Goal: Information Seeking & Learning: Learn about a topic

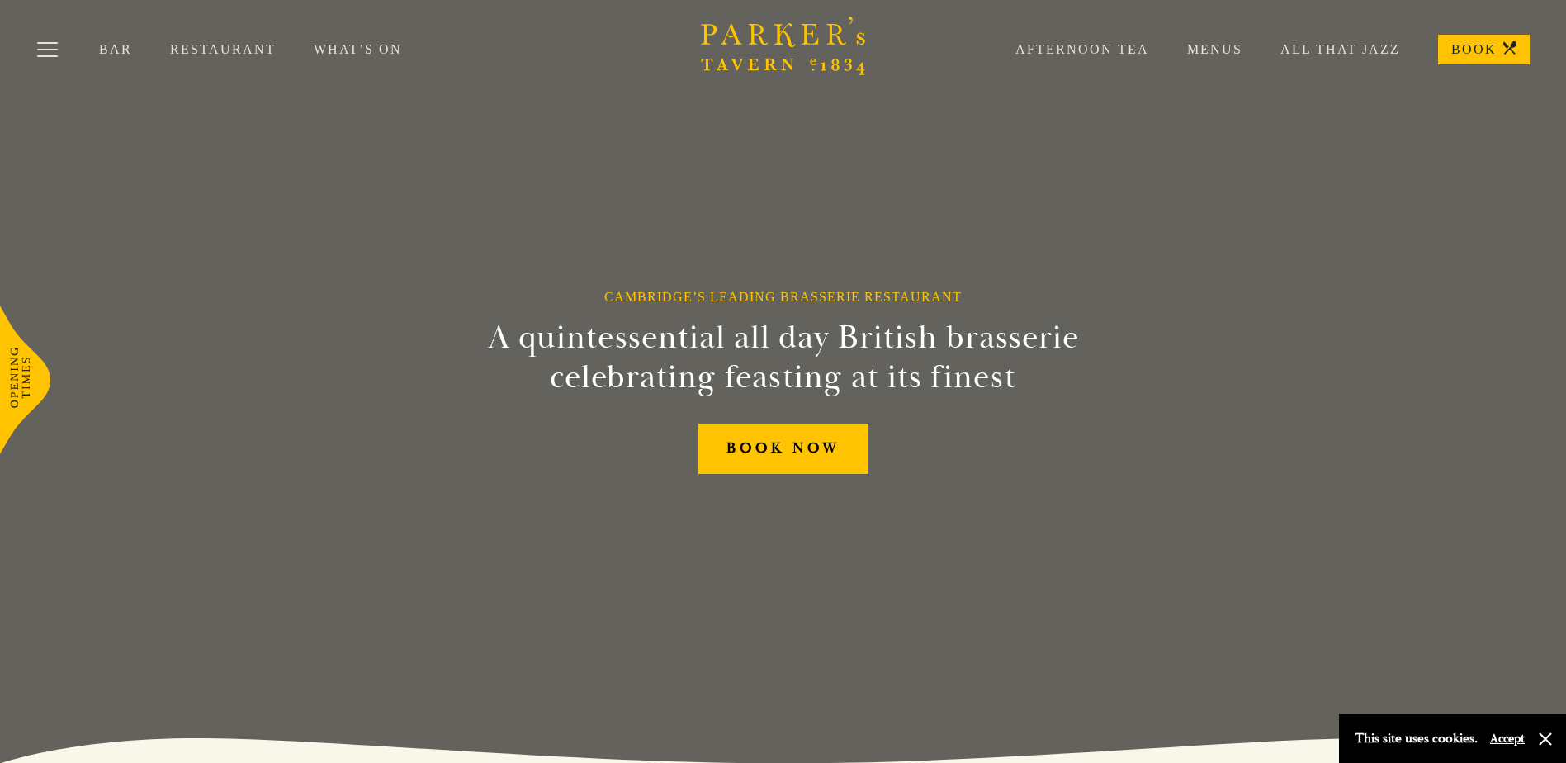
click at [1208, 54] on link "Menus" at bounding box center [1195, 49] width 93 height 17
click at [1199, 47] on link "Menus" at bounding box center [1195, 49] width 93 height 17
click at [1343, 51] on link "All That Jazz" at bounding box center [1321, 49] width 158 height 17
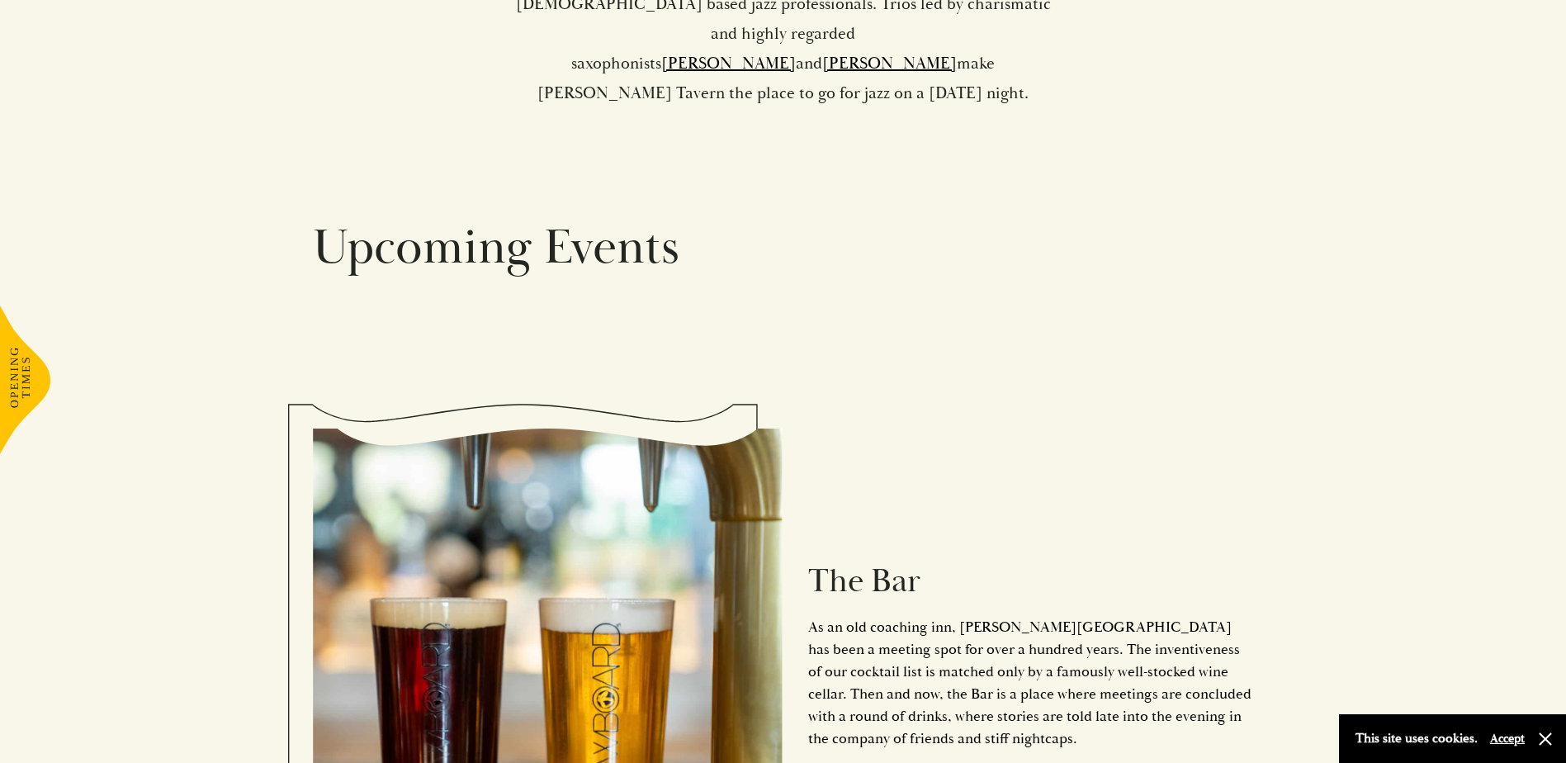
scroll to position [1320, 0]
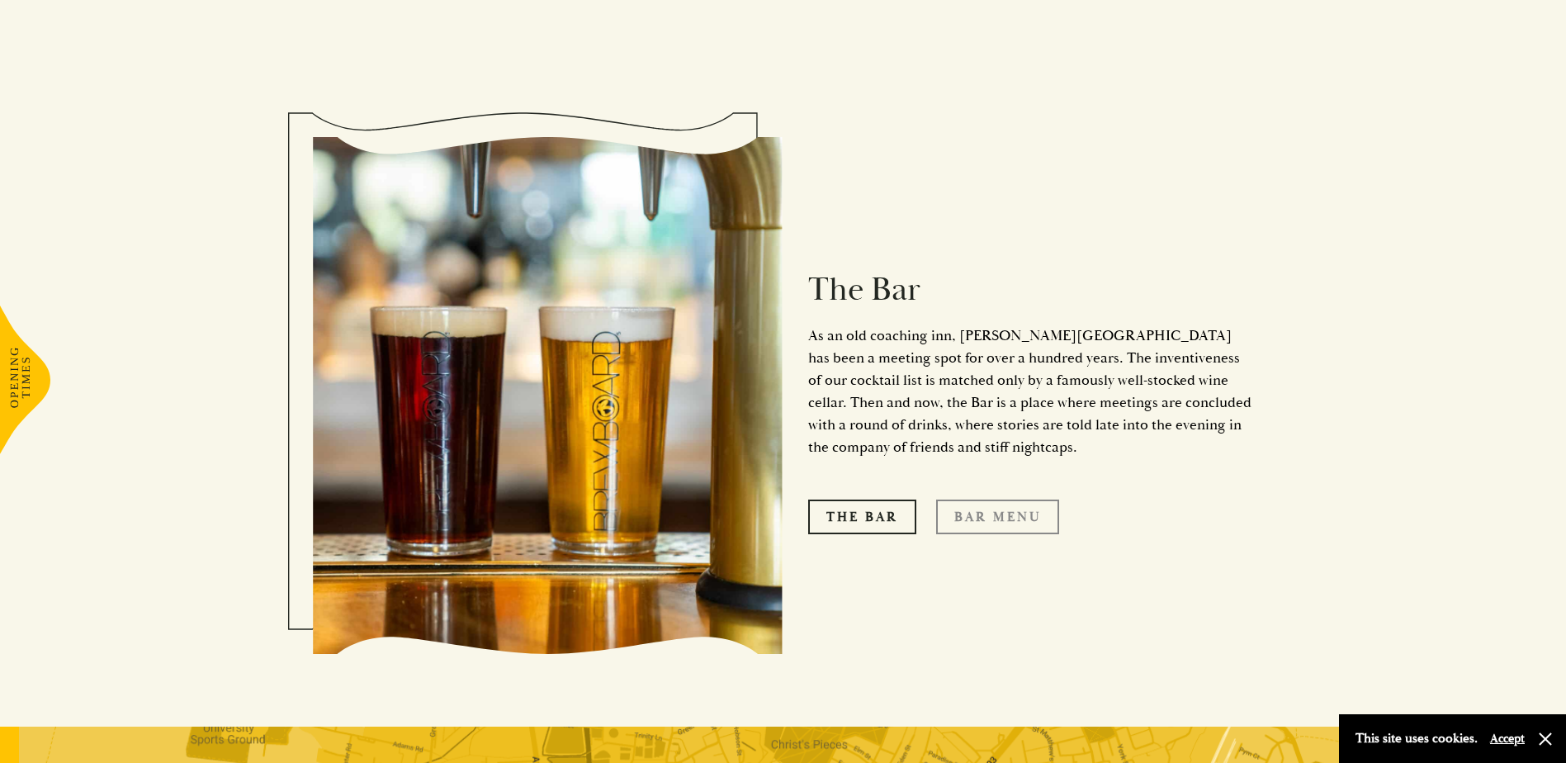
click at [995, 499] on link "Bar Menu" at bounding box center [997, 516] width 123 height 35
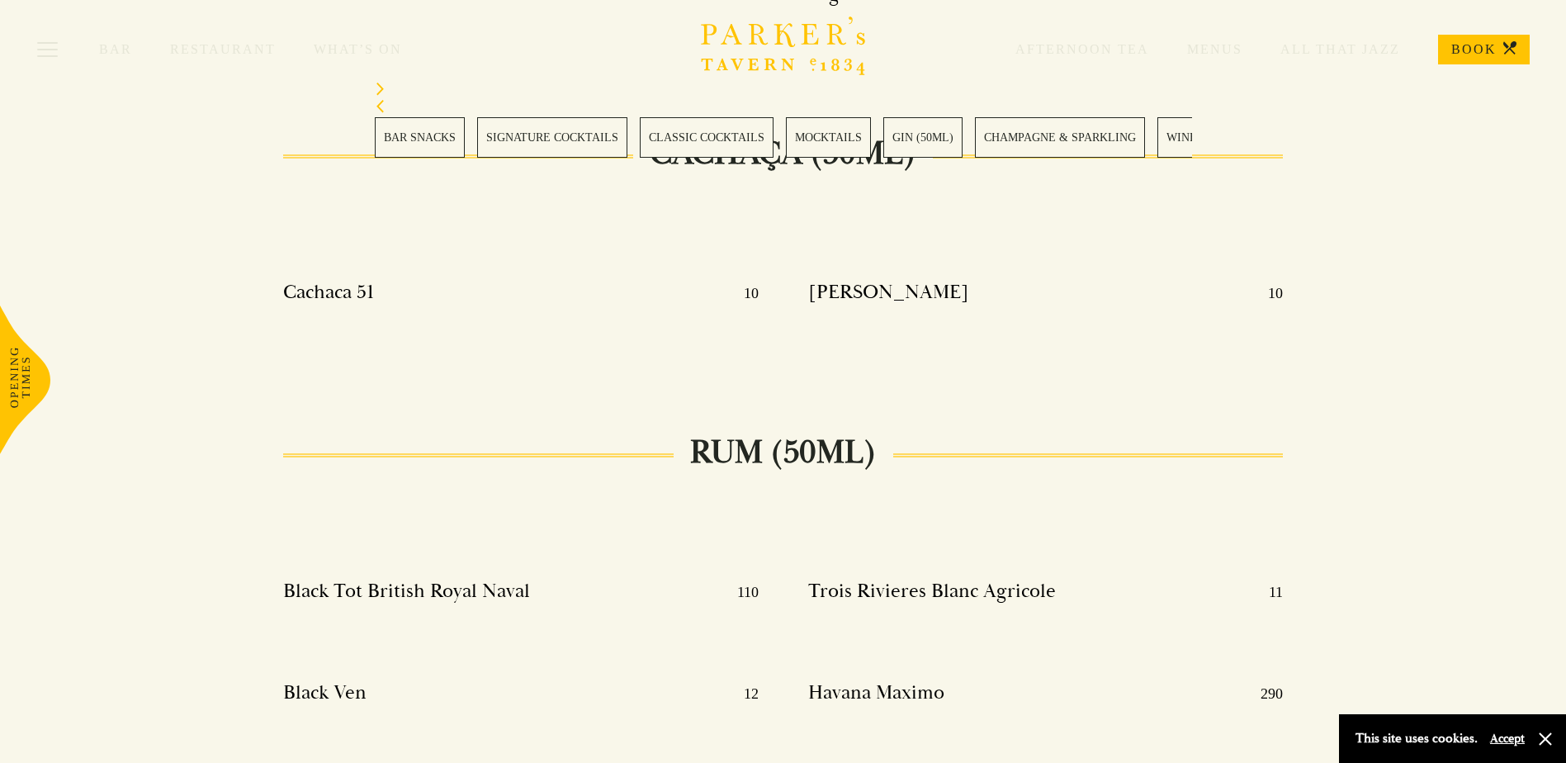
scroll to position [12875, 0]
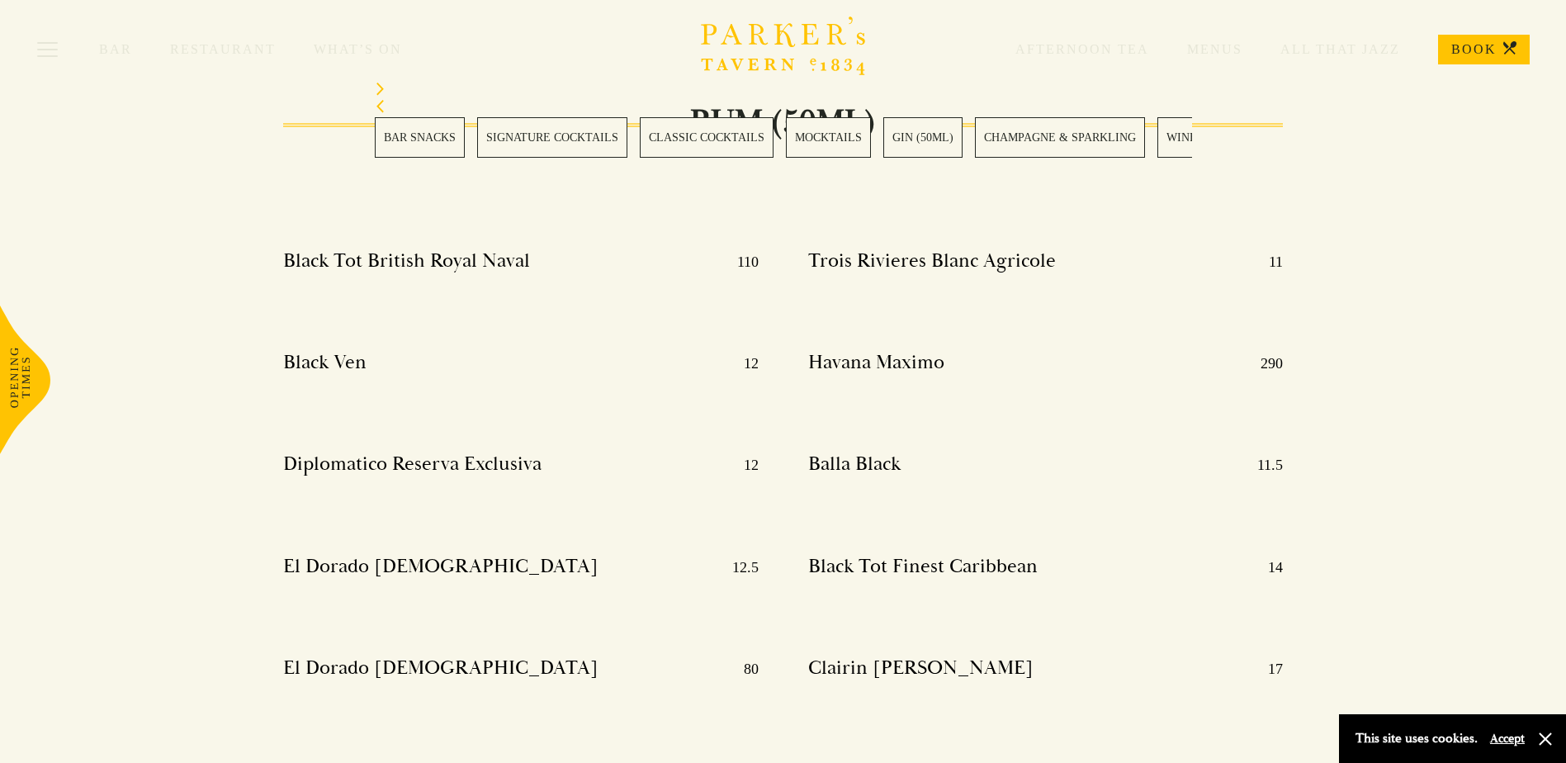
drag, startPoint x: 422, startPoint y: 398, endPoint x: 261, endPoint y: 395, distance: 161.0
click at [261, 395] on div "Black Tot British Royal Naval 110 Black Ven 12 Diplomatico Reserva Exclusiva 12…" at bounding box center [520, 695] width 524 height 917
drag, startPoint x: 261, startPoint y: 395, endPoint x: 322, endPoint y: 401, distance: 61.3
copy h4 "Havana Maximo"
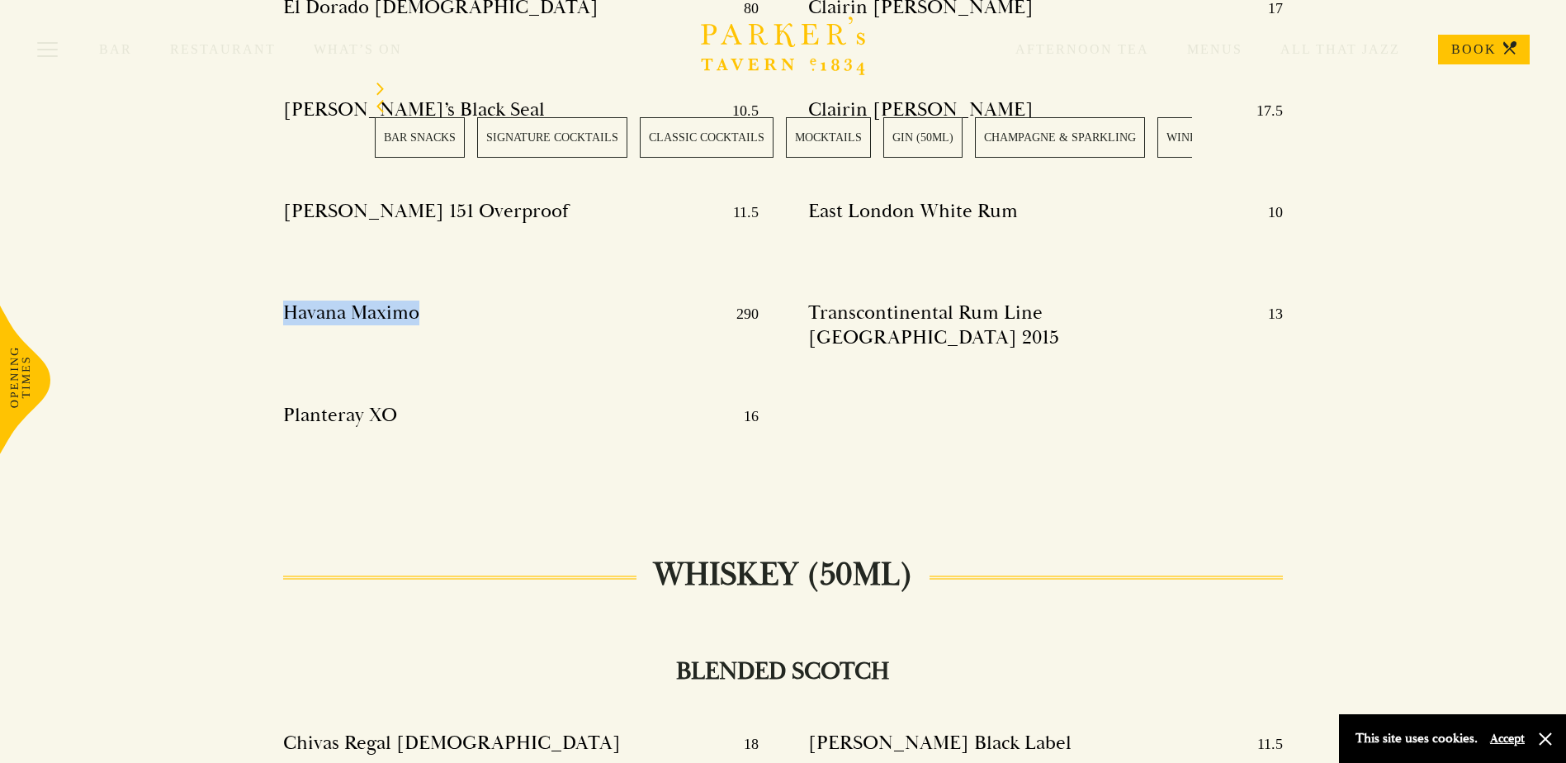
scroll to position [13453, 0]
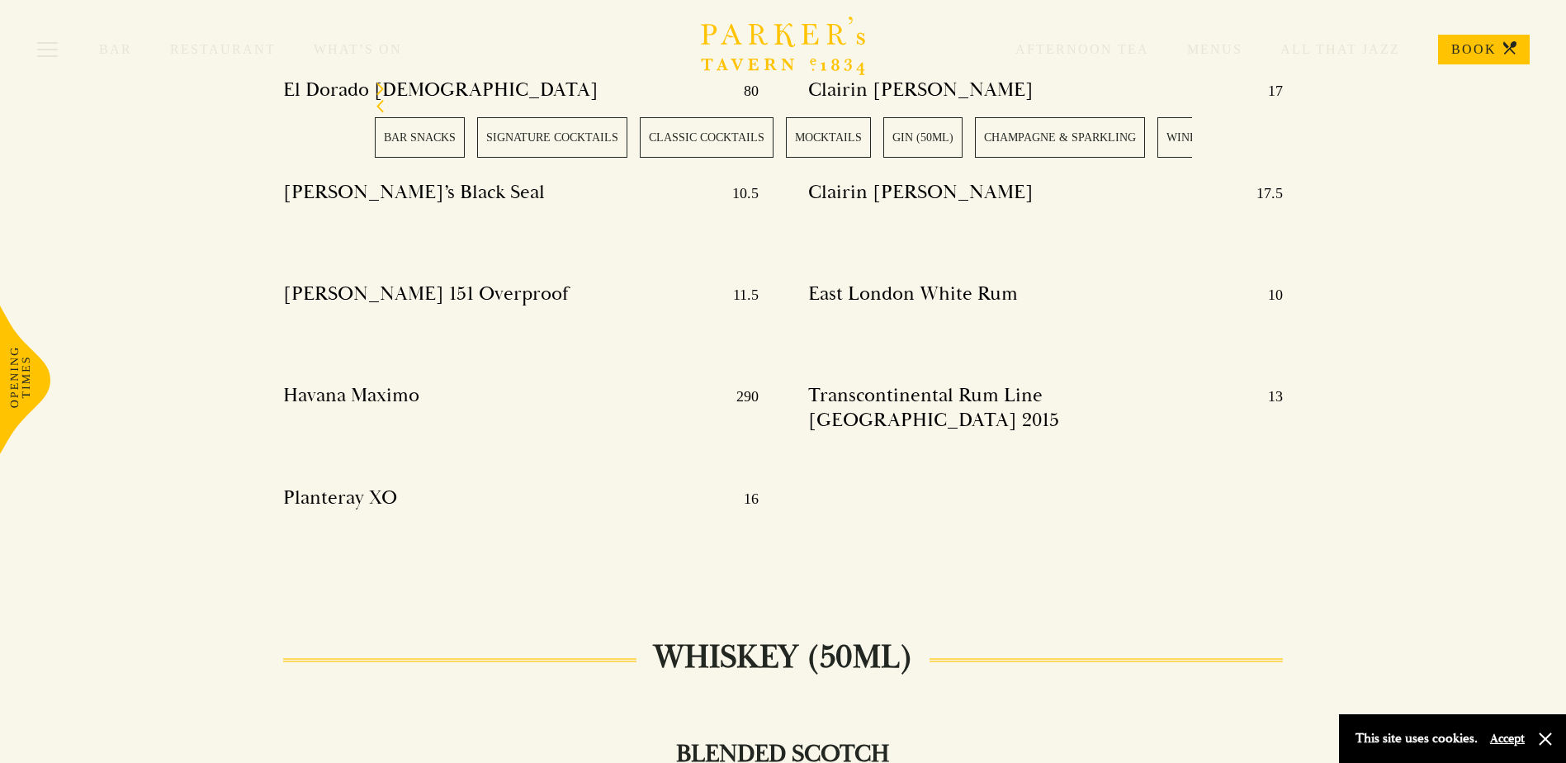
drag, startPoint x: 453, startPoint y: 362, endPoint x: 223, endPoint y: 328, distance: 232.7
drag, startPoint x: 223, startPoint y: 328, endPoint x: 319, endPoint y: 346, distance: 98.1
copy h4 "The John Walker"
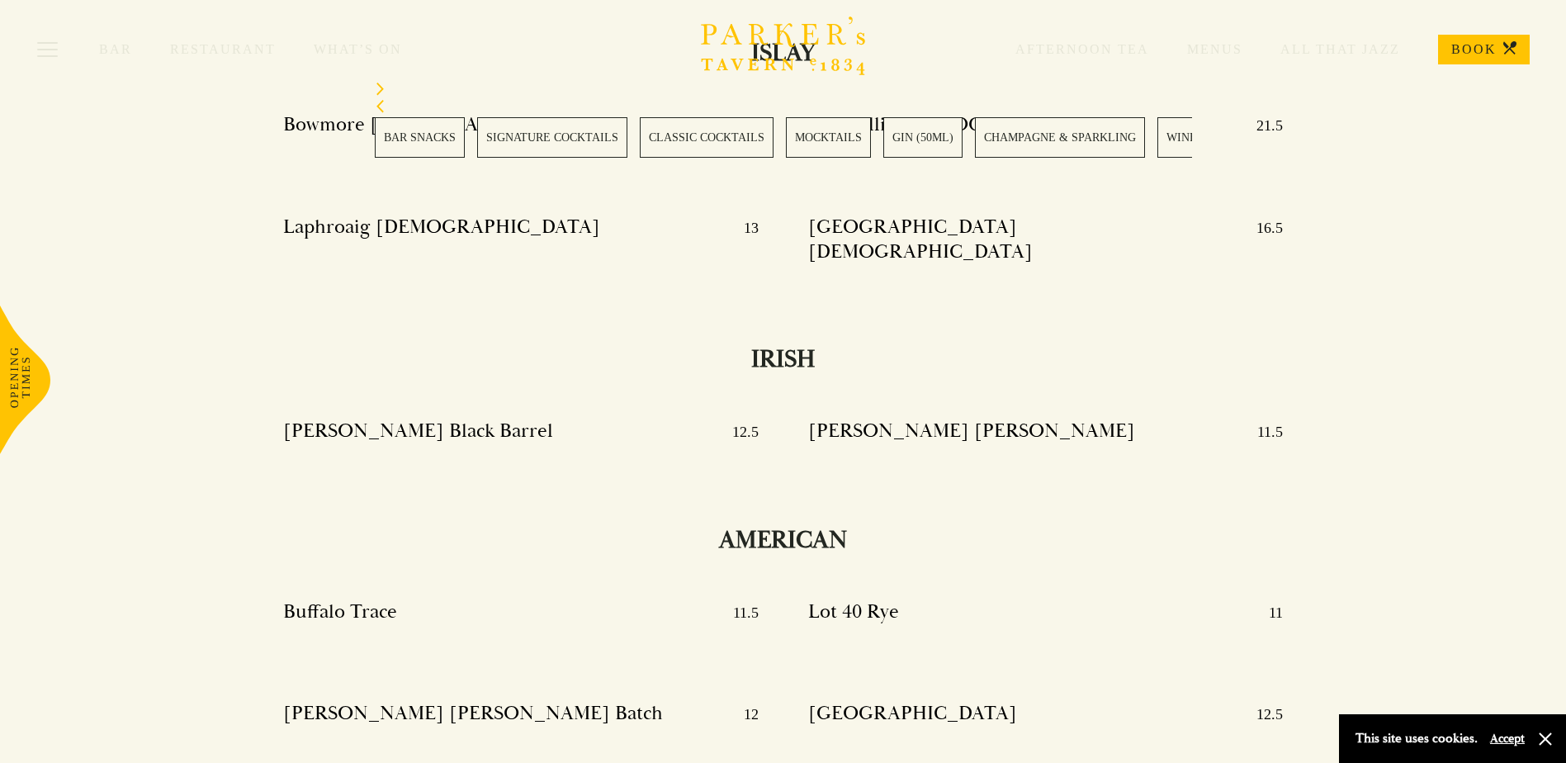
scroll to position [15516, 0]
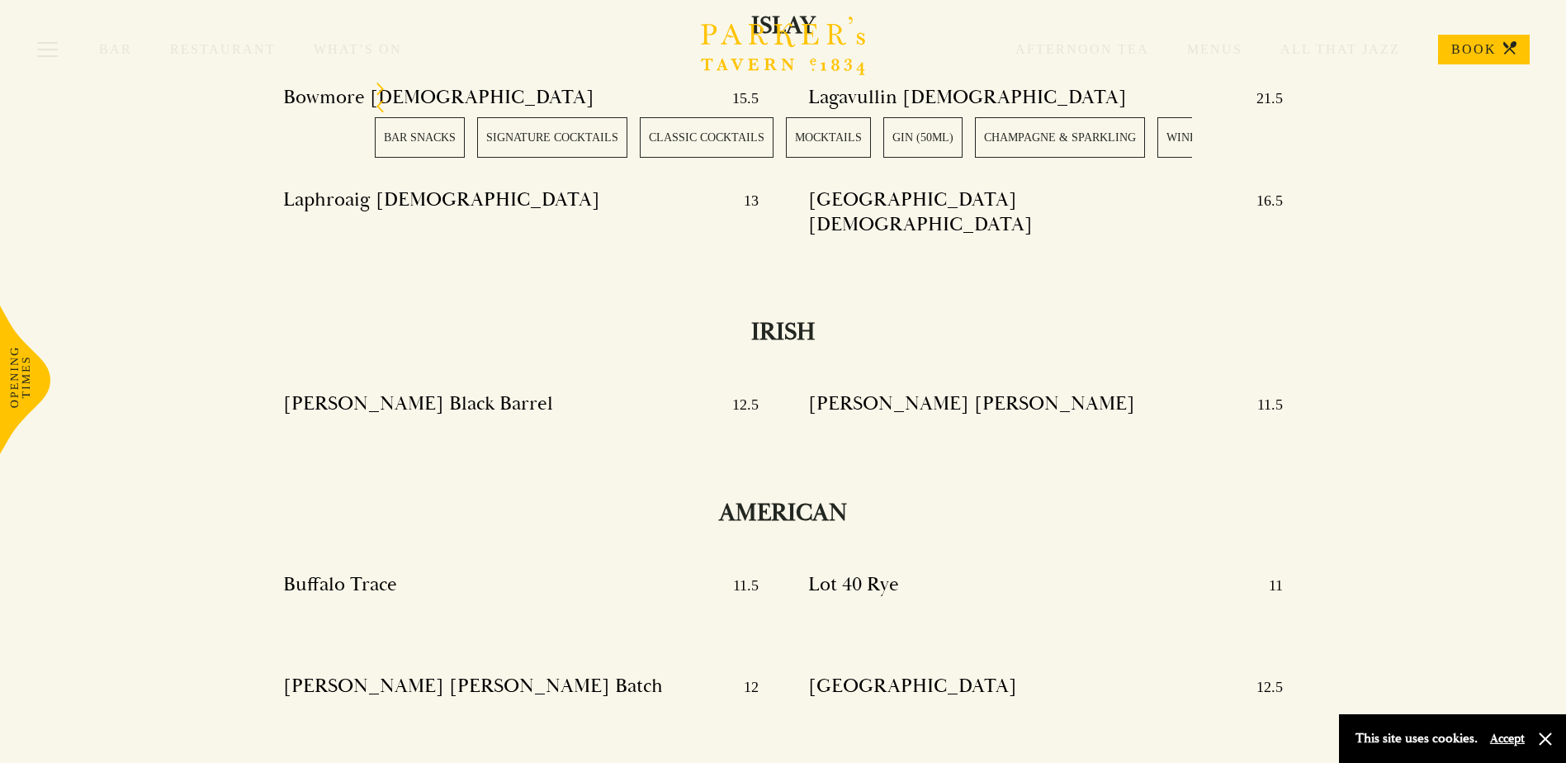
drag, startPoint x: 553, startPoint y: 546, endPoint x: 236, endPoint y: 540, distance: 317.0
drag, startPoint x: 236, startPoint y: 540, endPoint x: 332, endPoint y: 551, distance: 96.4
copy h4 "Chichibu Peated Single Malt"
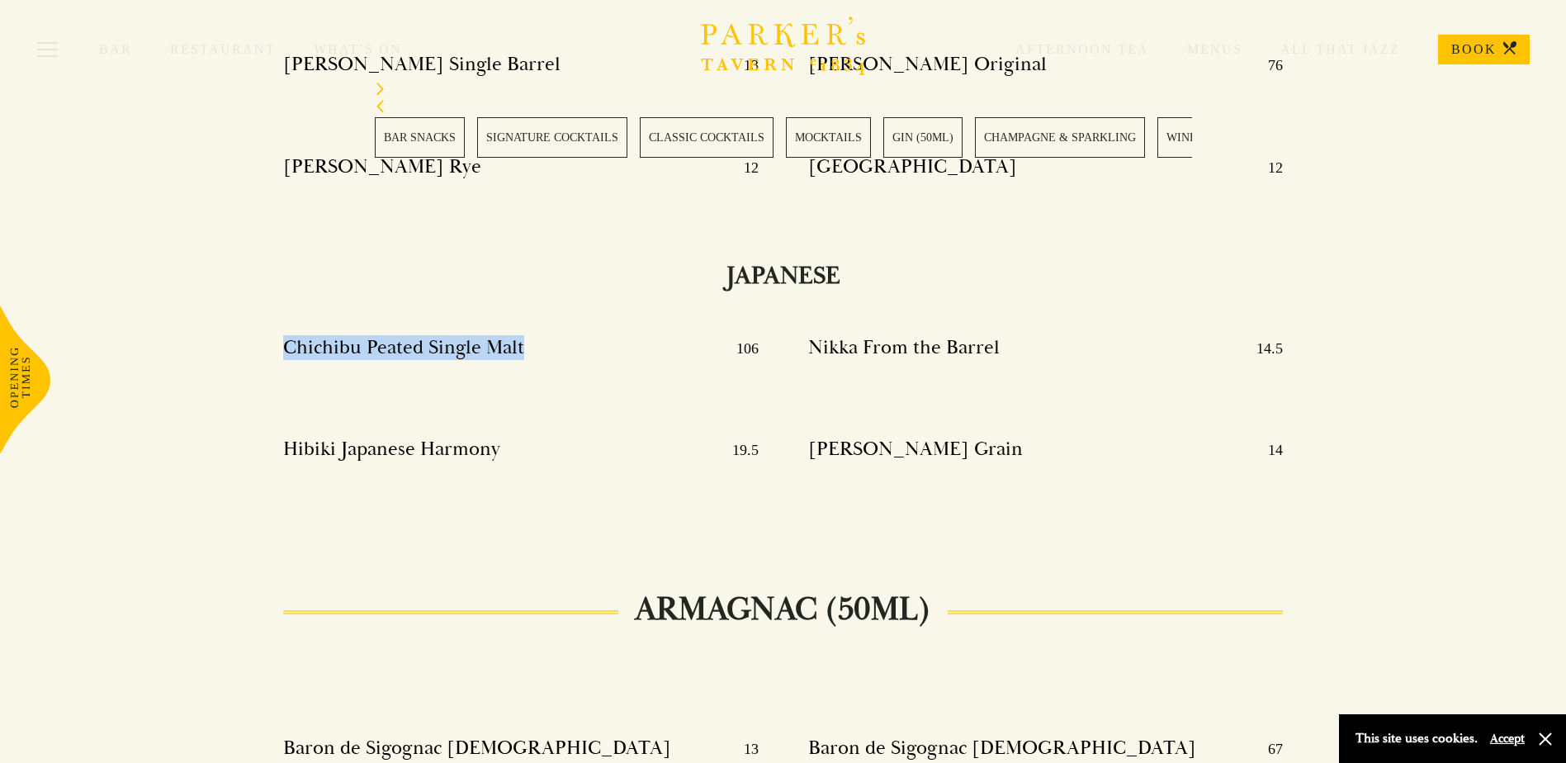
scroll to position [16506, 0]
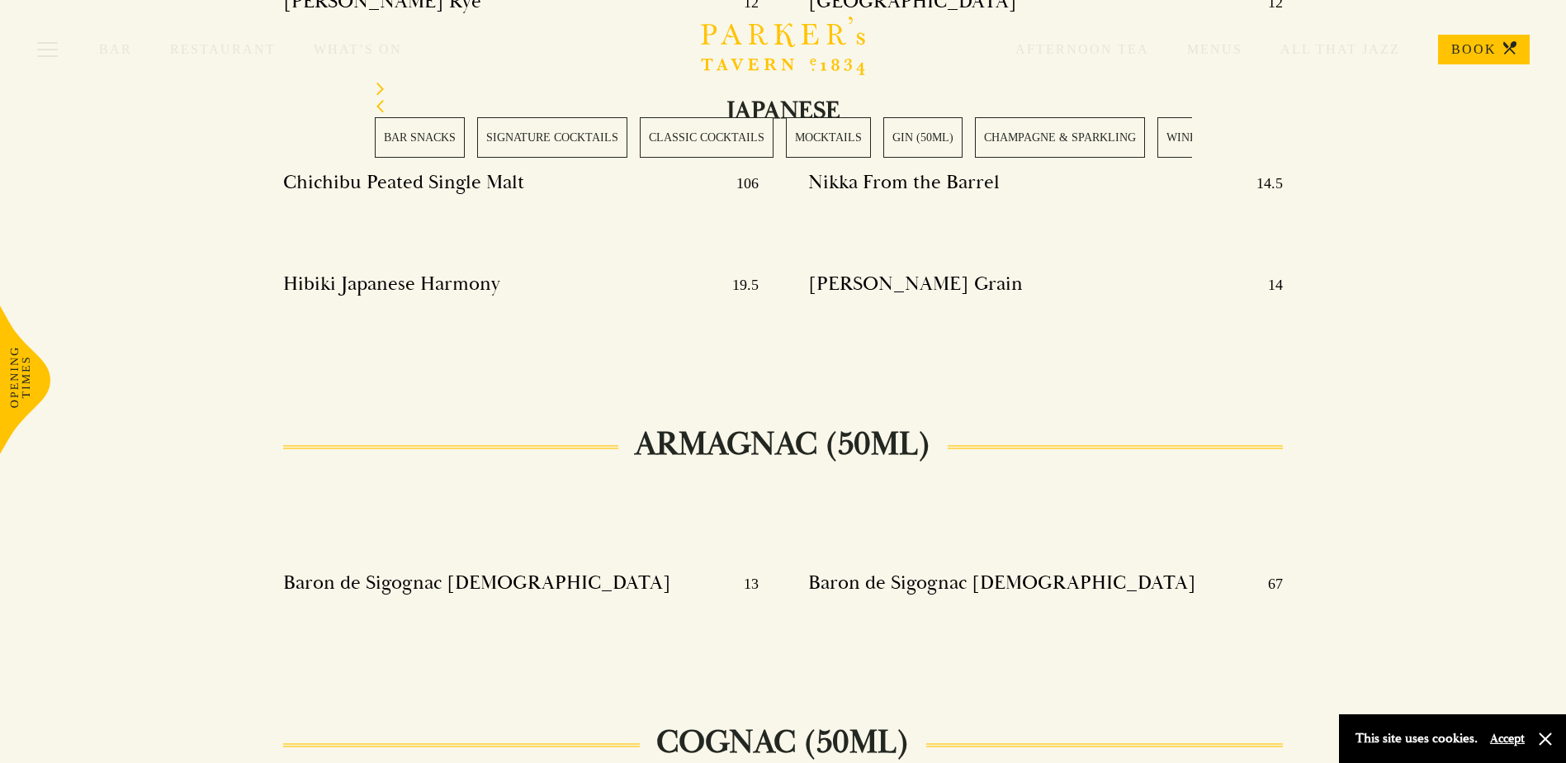
drag, startPoint x: 949, startPoint y: 358, endPoint x: 800, endPoint y: 360, distance: 149.4
drag, startPoint x: 800, startPoint y: 360, endPoint x: 830, endPoint y: 362, distance: 30.6
copy h4 "Henessy Paradis"
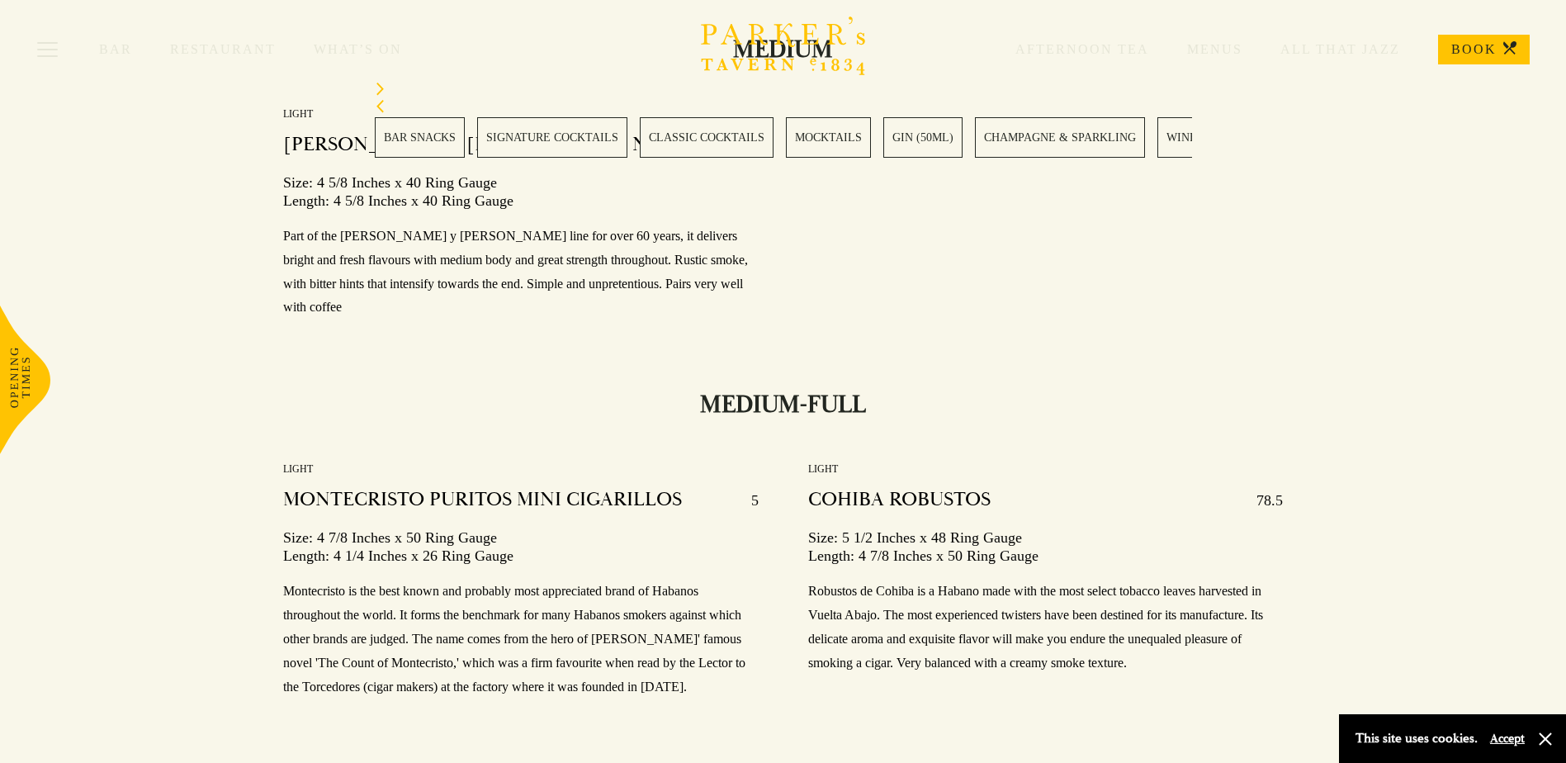
scroll to position [22696, 0]
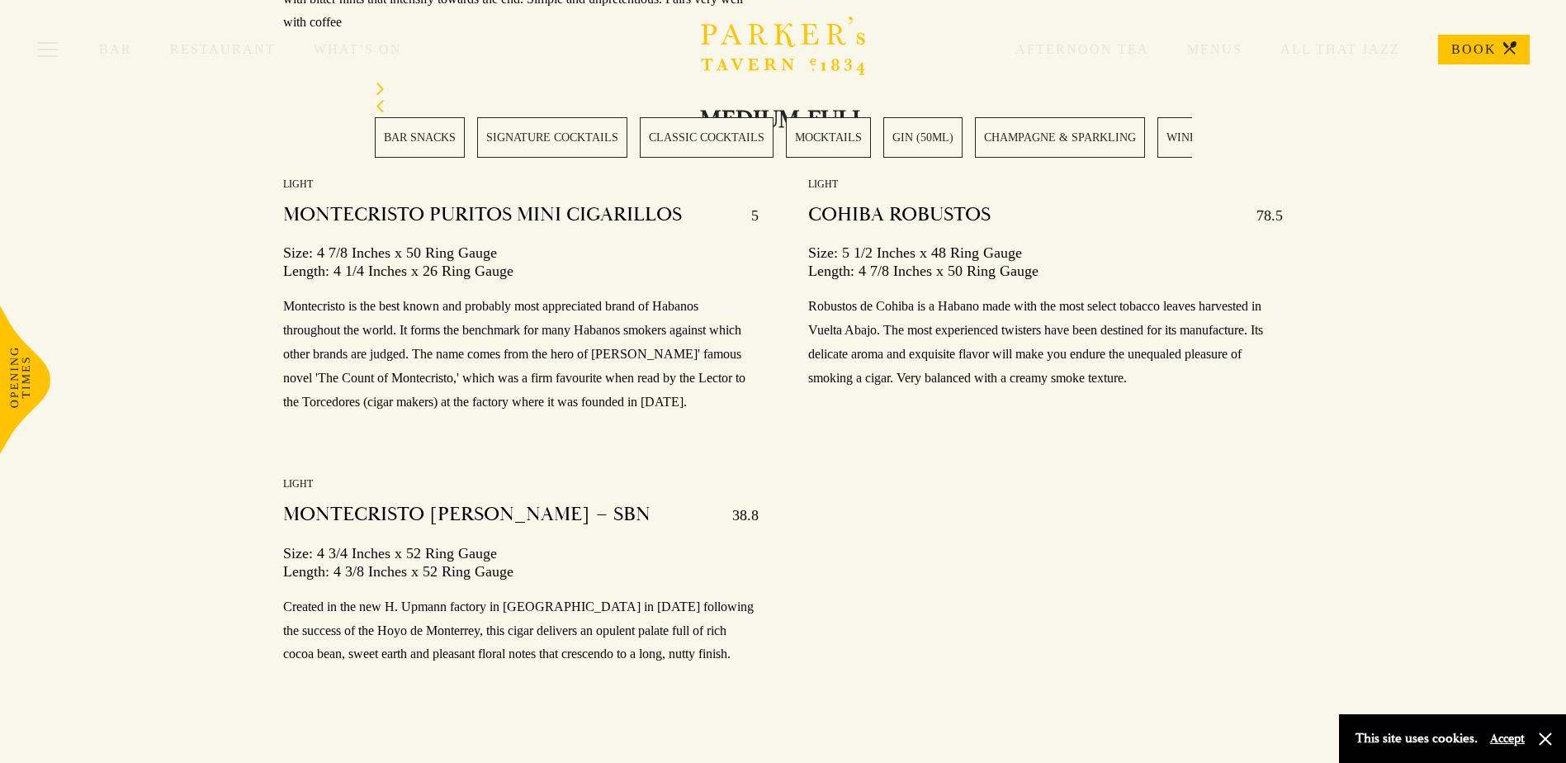
click at [744, 98] on div "Bar Restaurant What’s On Afternoon Tea Menus All That Jazz BOOK" at bounding box center [783, 49] width 1566 height 99
click at [211, 37] on div "Bar Restaurant What’s On Afternoon Tea Menus All That Jazz BOOK" at bounding box center [783, 49] width 1566 height 99
click at [61, 43] on button "Toggle navigation" at bounding box center [47, 52] width 70 height 70
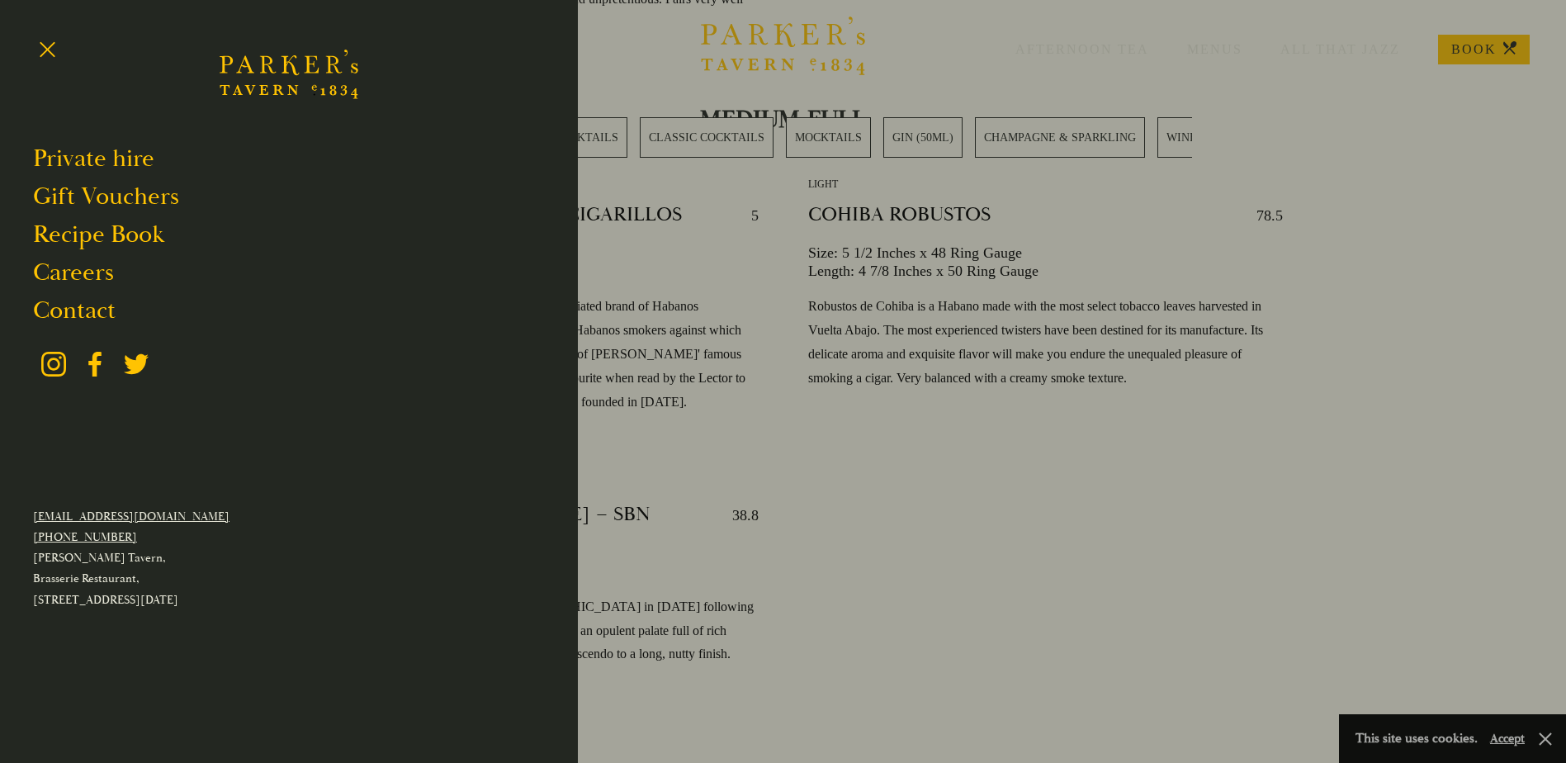
click at [708, 225] on div at bounding box center [783, 381] width 1566 height 763
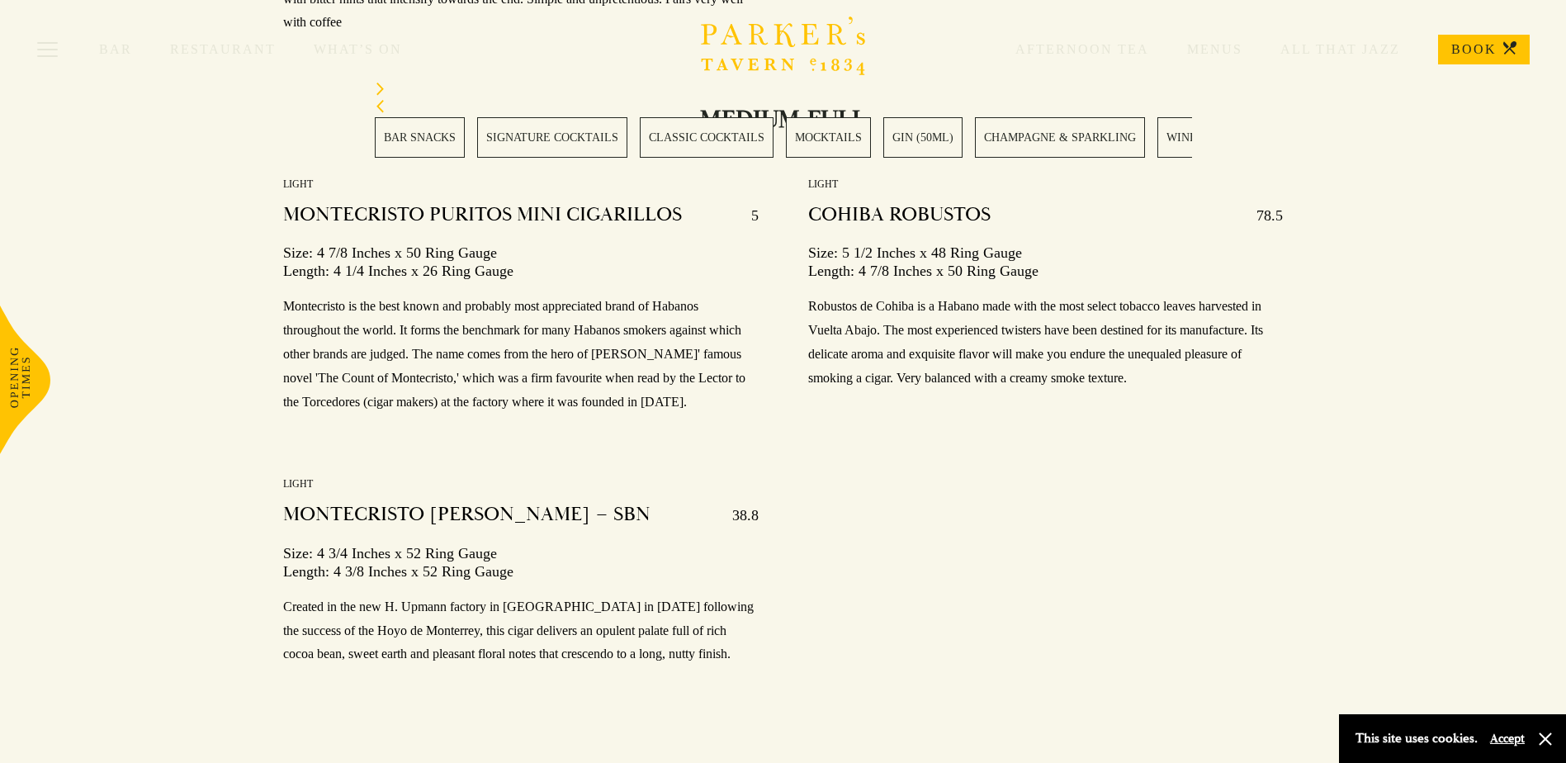
click at [241, 49] on link "Restaurant" at bounding box center [242, 49] width 144 height 17
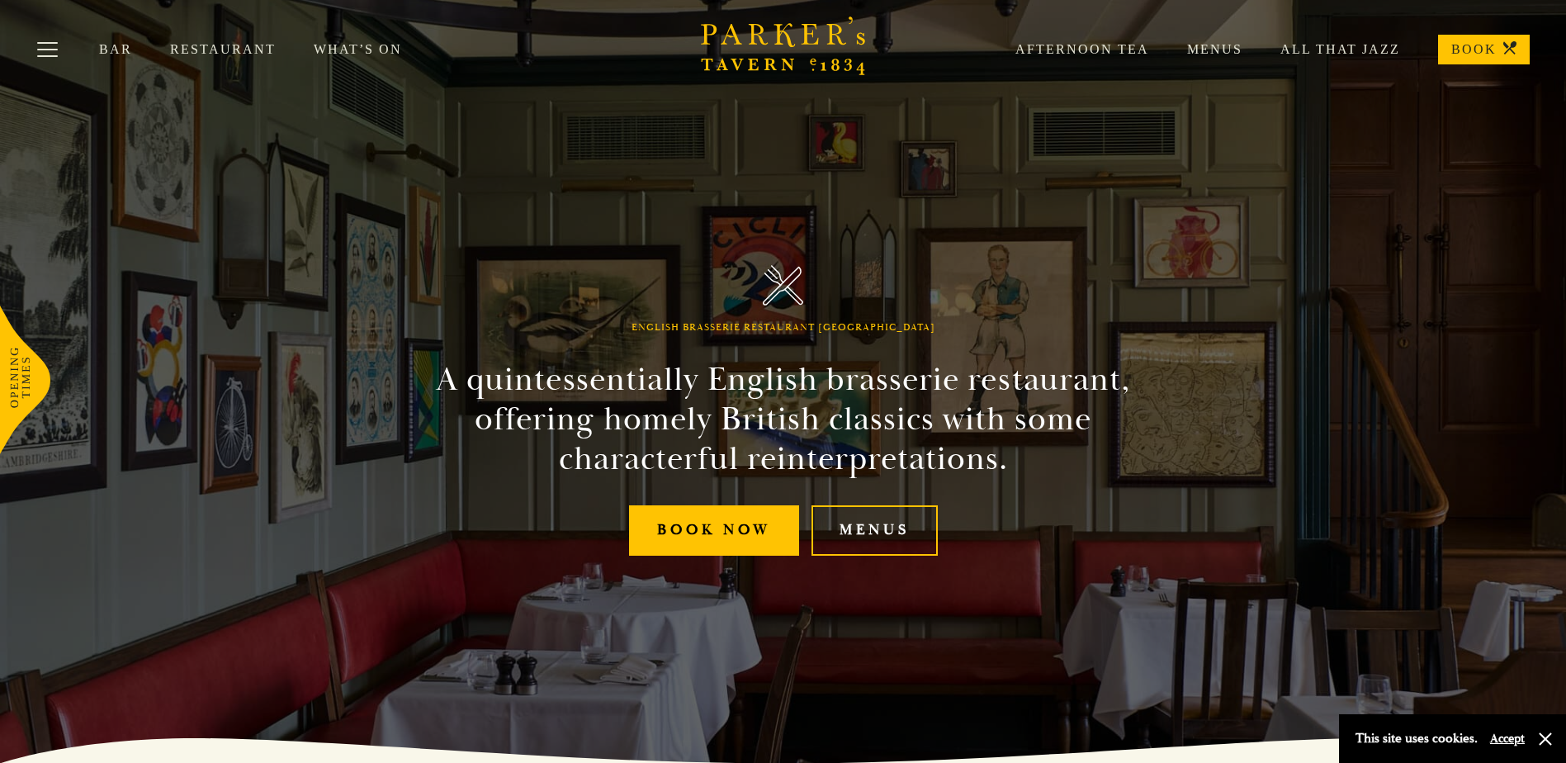
click at [374, 48] on link "What’s On" at bounding box center [377, 49] width 126 height 17
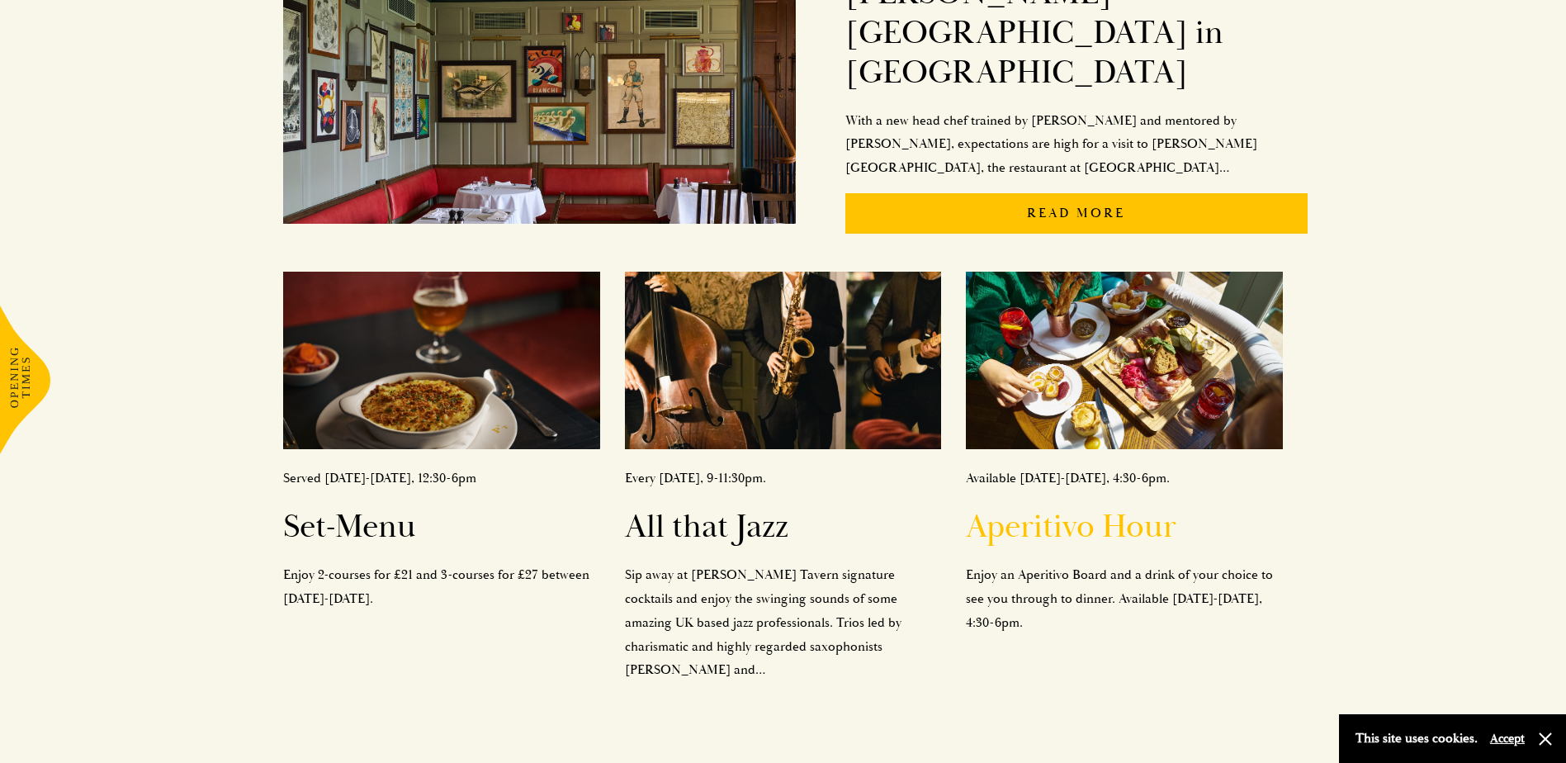
scroll to position [495, 0]
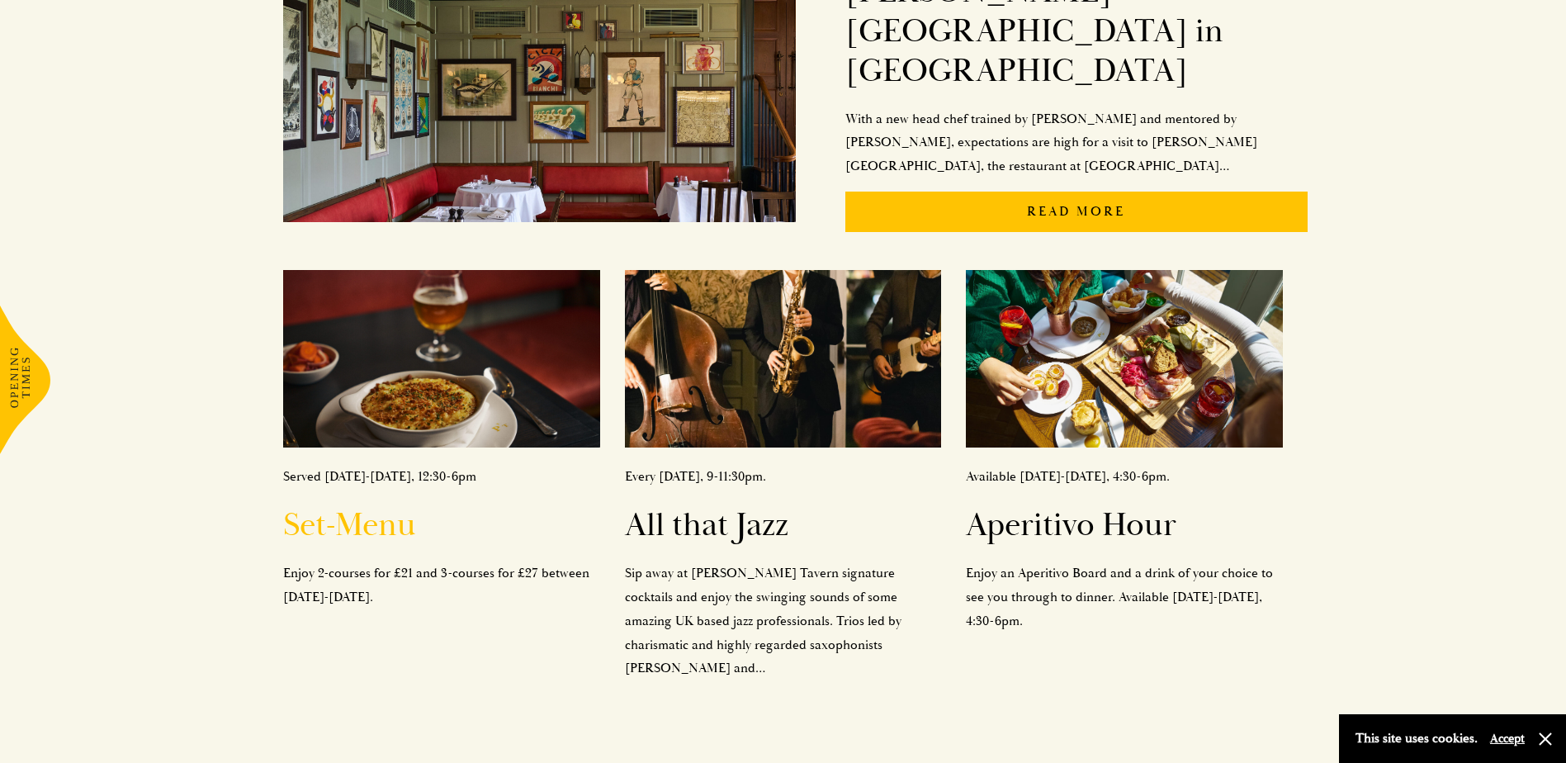
click at [336, 505] on h2 "Set-Menu" at bounding box center [441, 525] width 316 height 40
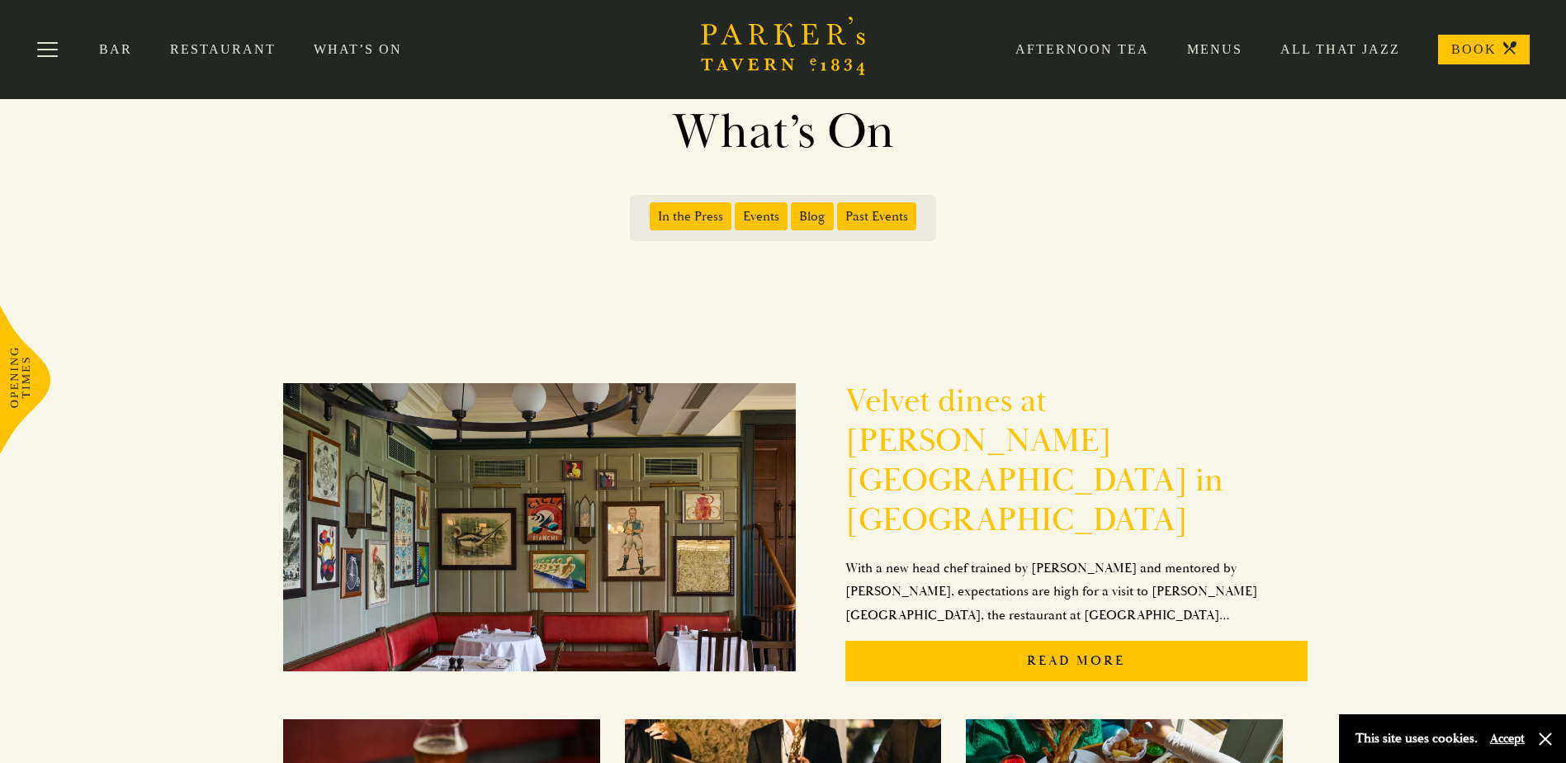
scroll to position [83, 0]
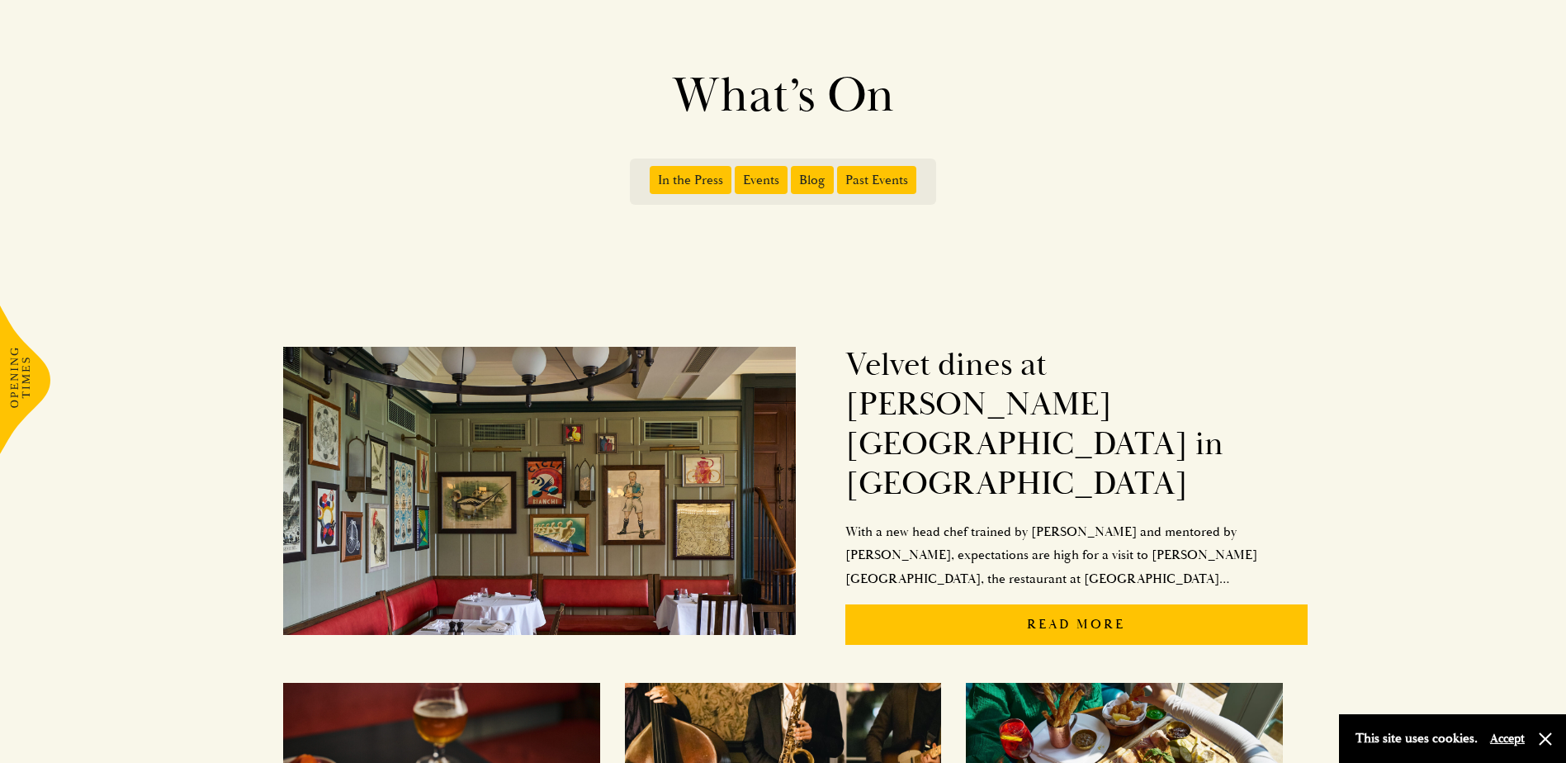
click at [678, 194] on fieldset "In the Press Events Blog Past Events" at bounding box center [783, 182] width 286 height 30
click at [672, 186] on span "In the Press" at bounding box center [691, 180] width 82 height 28
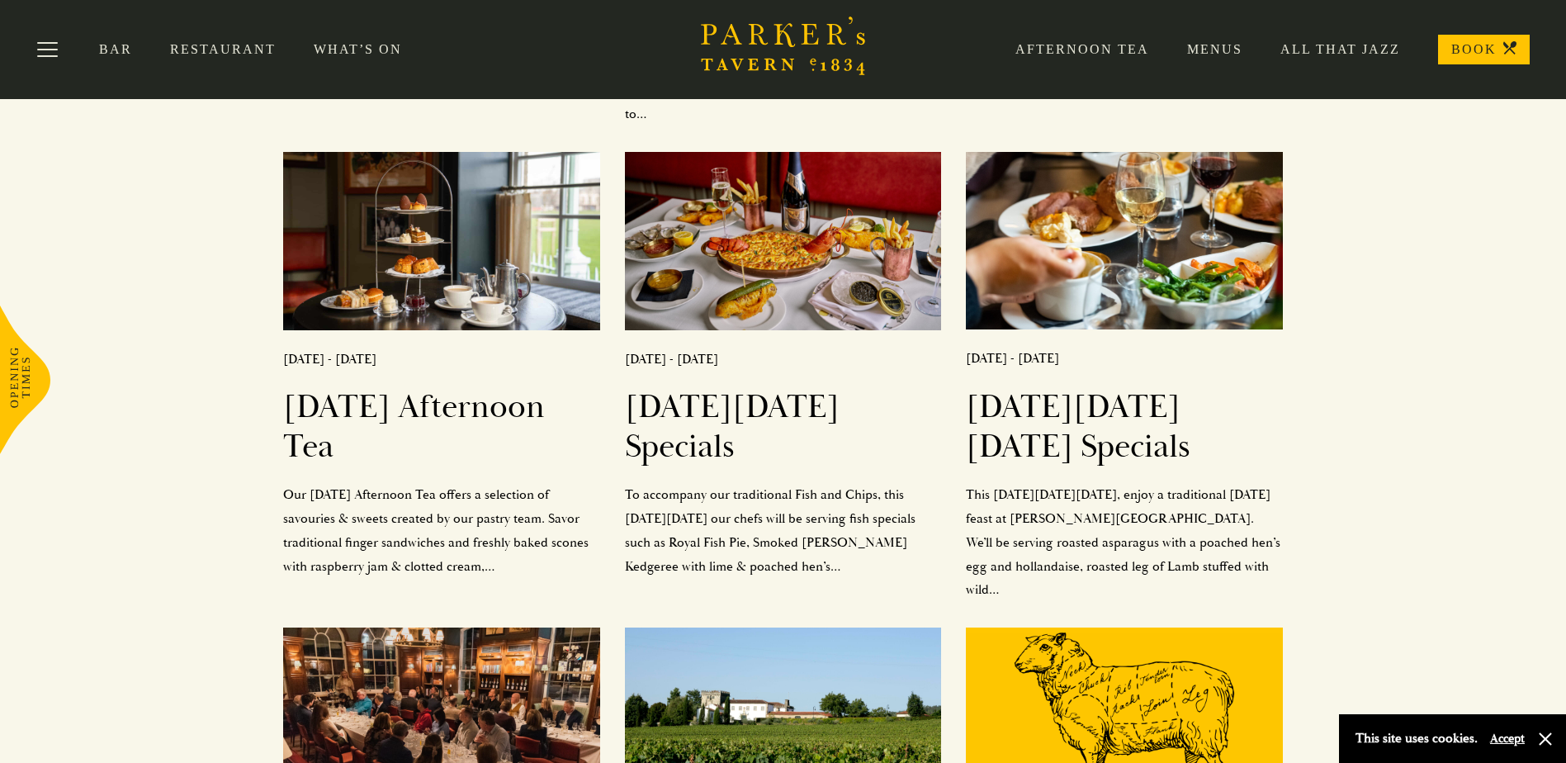
scroll to position [2146, 0]
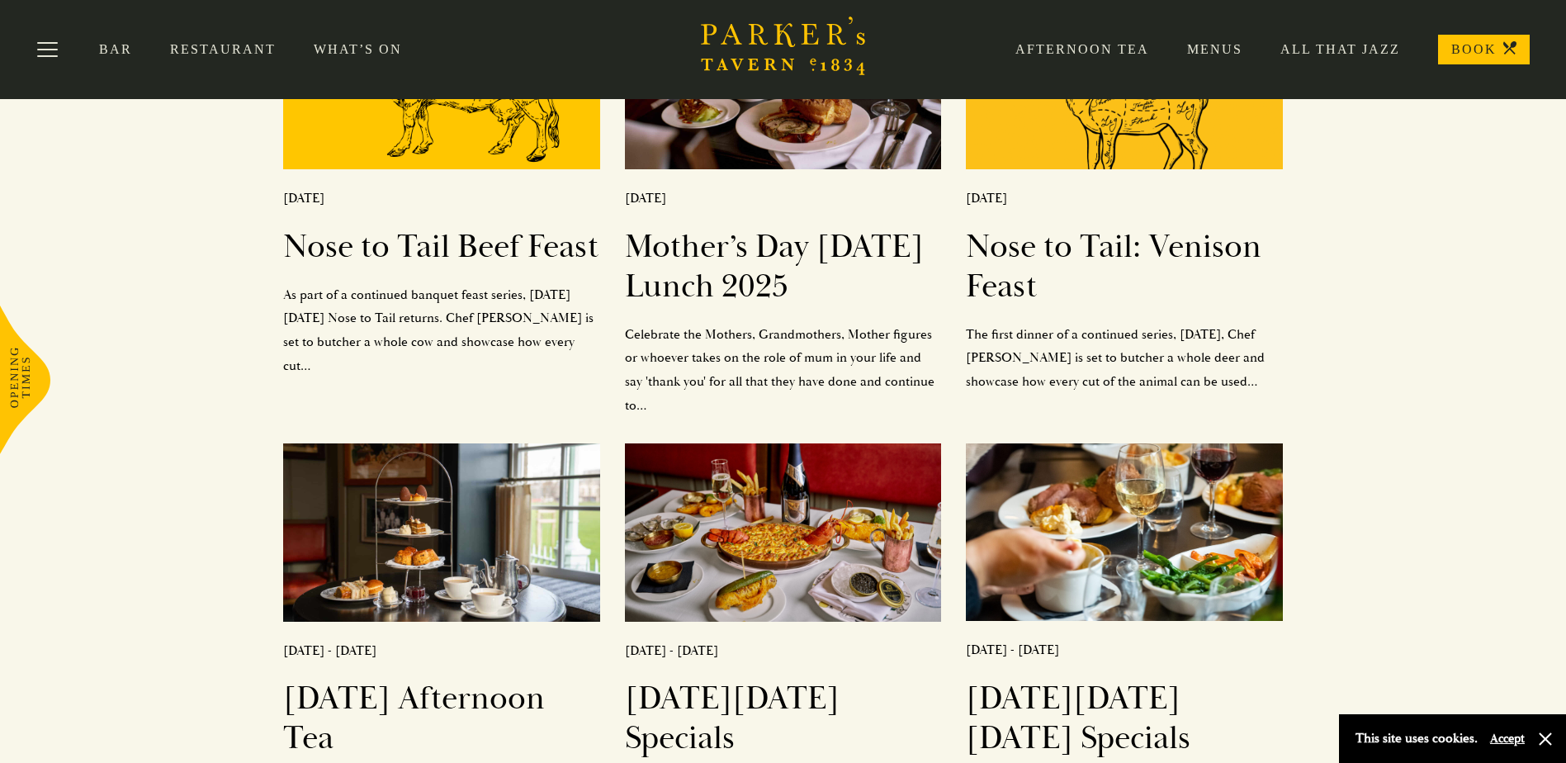
click at [355, 39] on div "Bar Restaurant What’s On Afternoon Tea Menus All That Jazz BOOK" at bounding box center [783, 49] width 1566 height 99
click at [355, 50] on link "What’s On" at bounding box center [377, 49] width 126 height 17
click at [1100, 48] on link "Afternoon Tea" at bounding box center [1063, 49] width 172 height 17
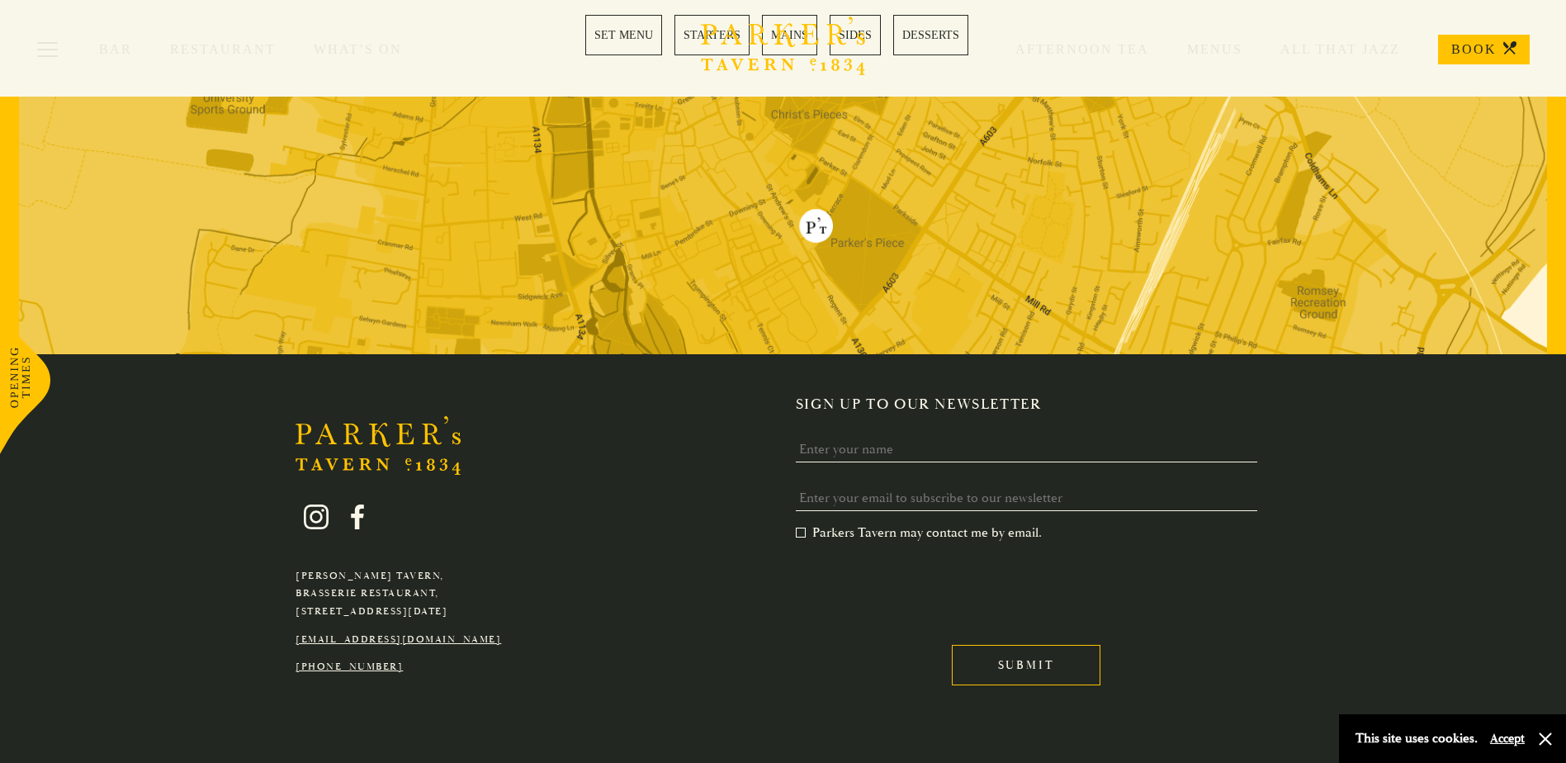
scroll to position [2584, 0]
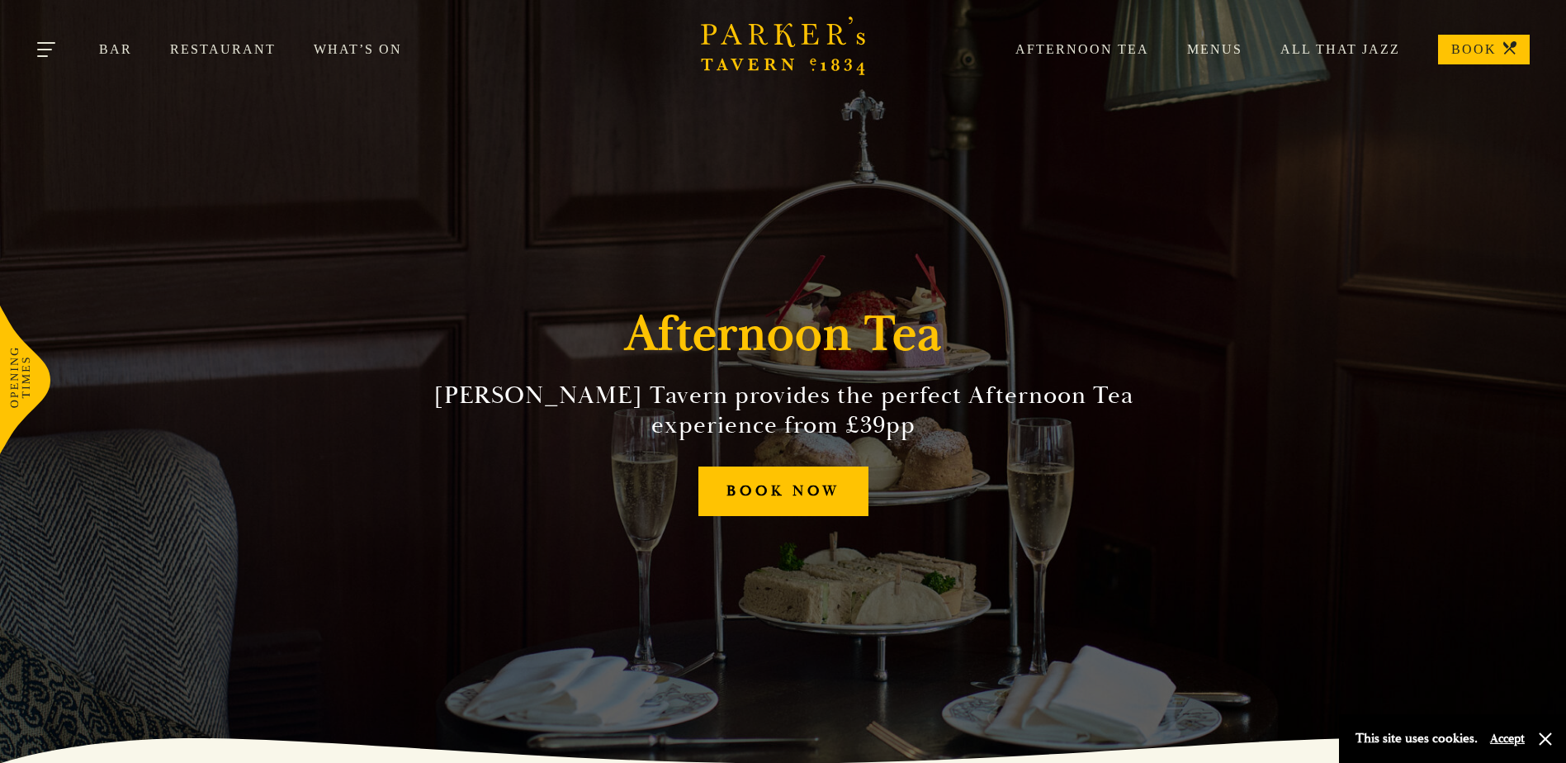
click at [42, 51] on button "Toggle navigation" at bounding box center [47, 52] width 70 height 70
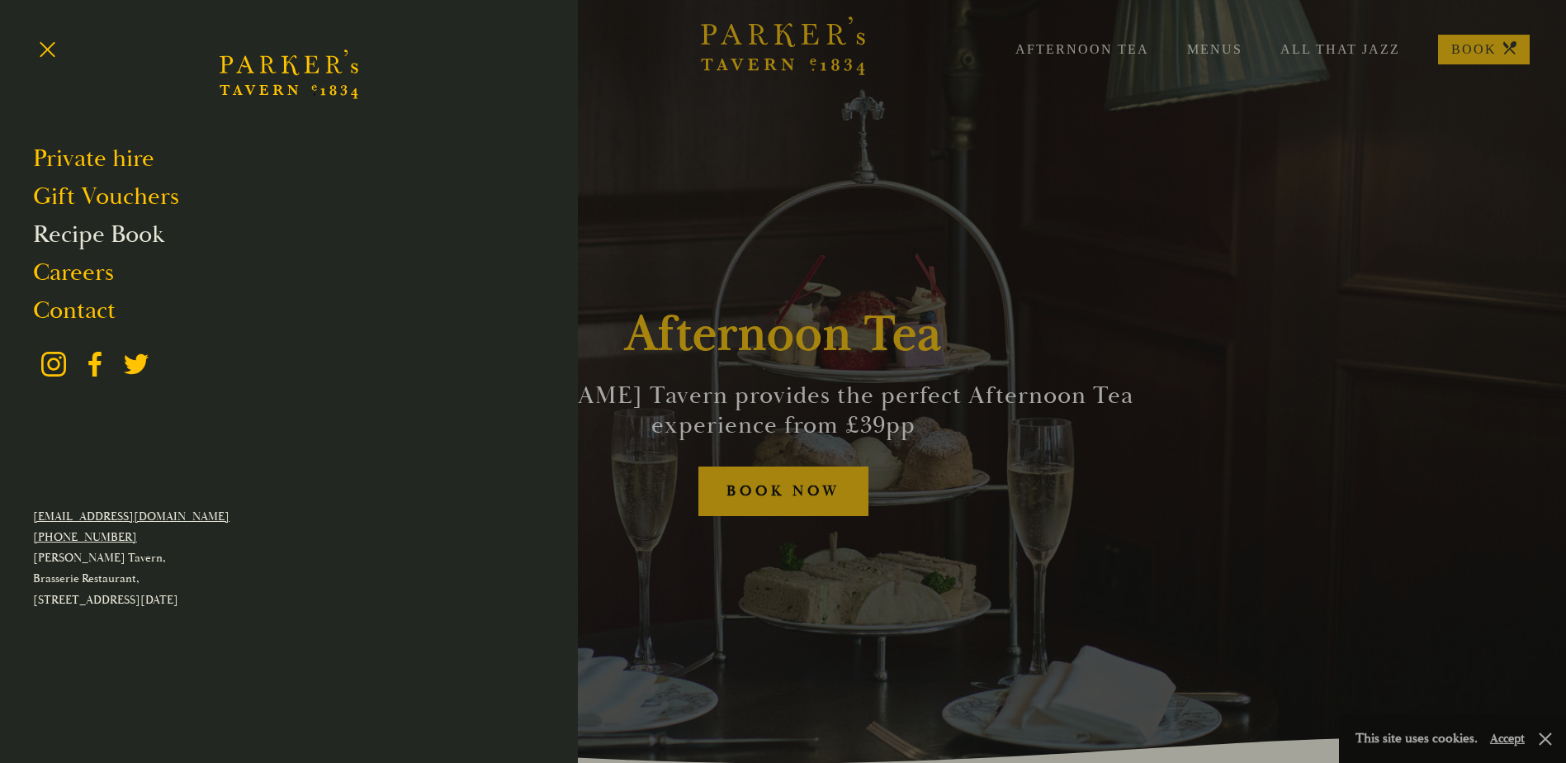
click at [135, 235] on link "Recipe Book" at bounding box center [98, 234] width 131 height 31
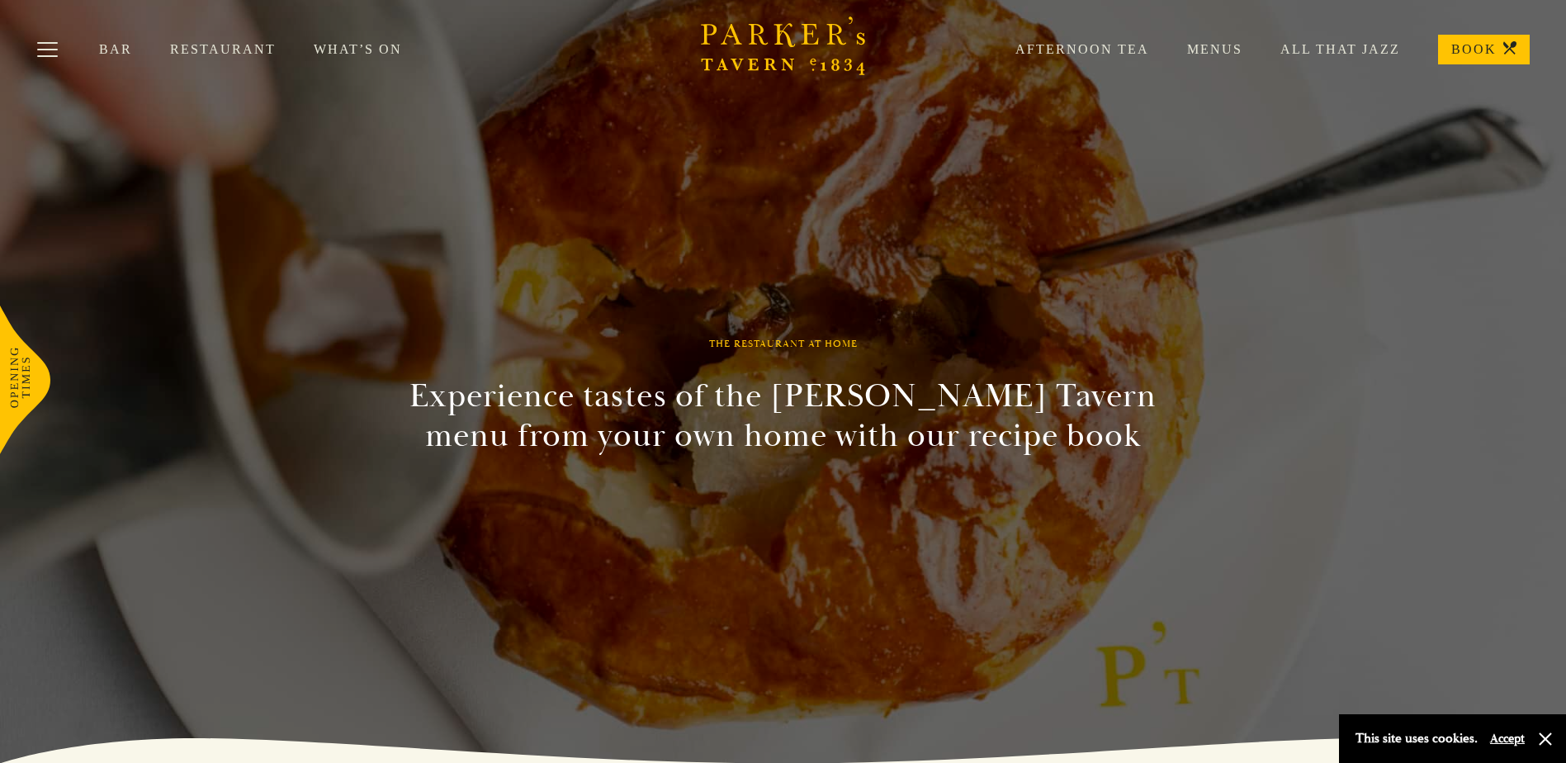
click at [357, 48] on link "What’s On" at bounding box center [377, 49] width 126 height 17
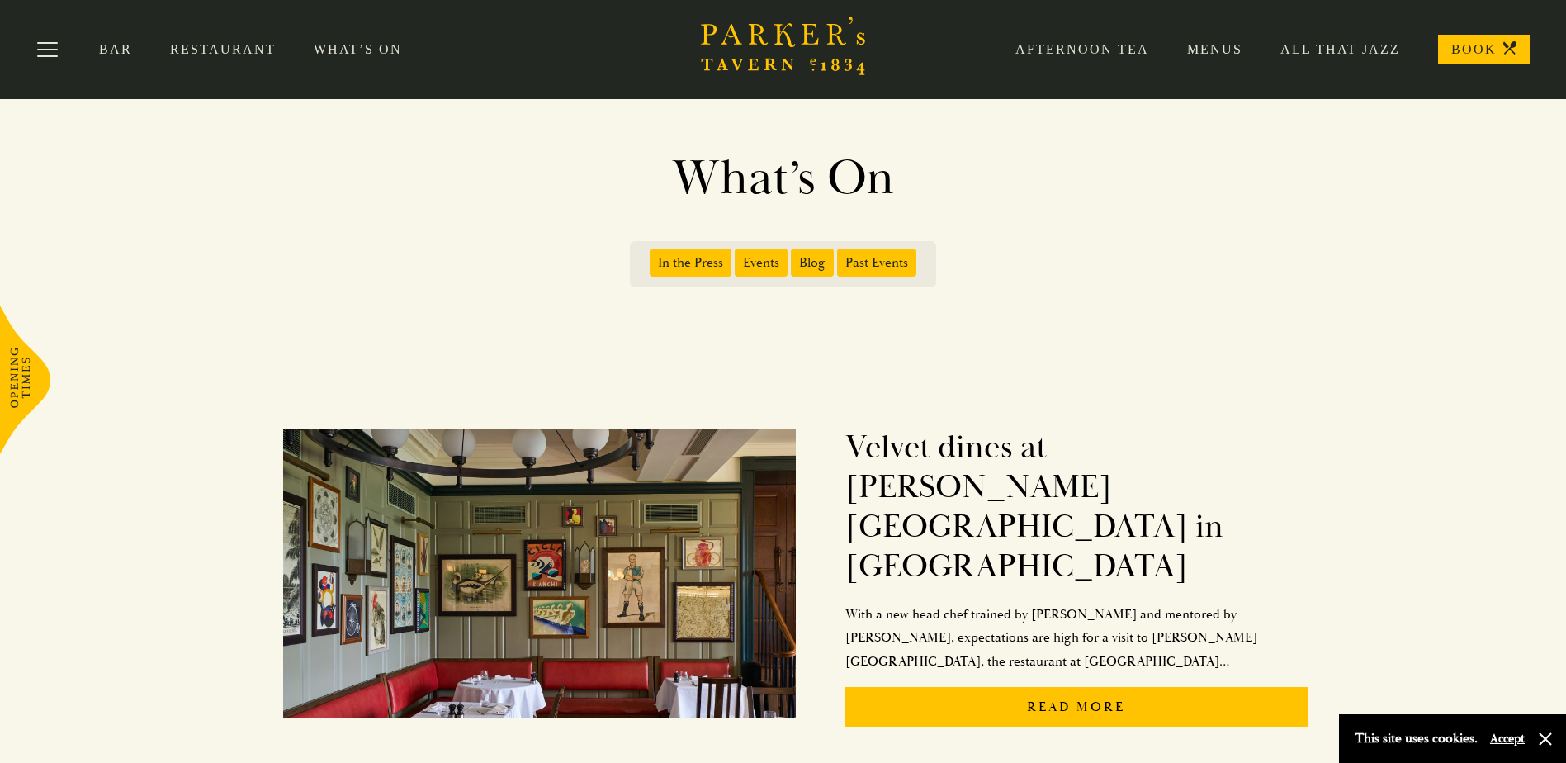
click at [762, 272] on span "Events" at bounding box center [761, 262] width 53 height 28
click at [738, 257] on input "Events" at bounding box center [738, 257] width 0 height 0
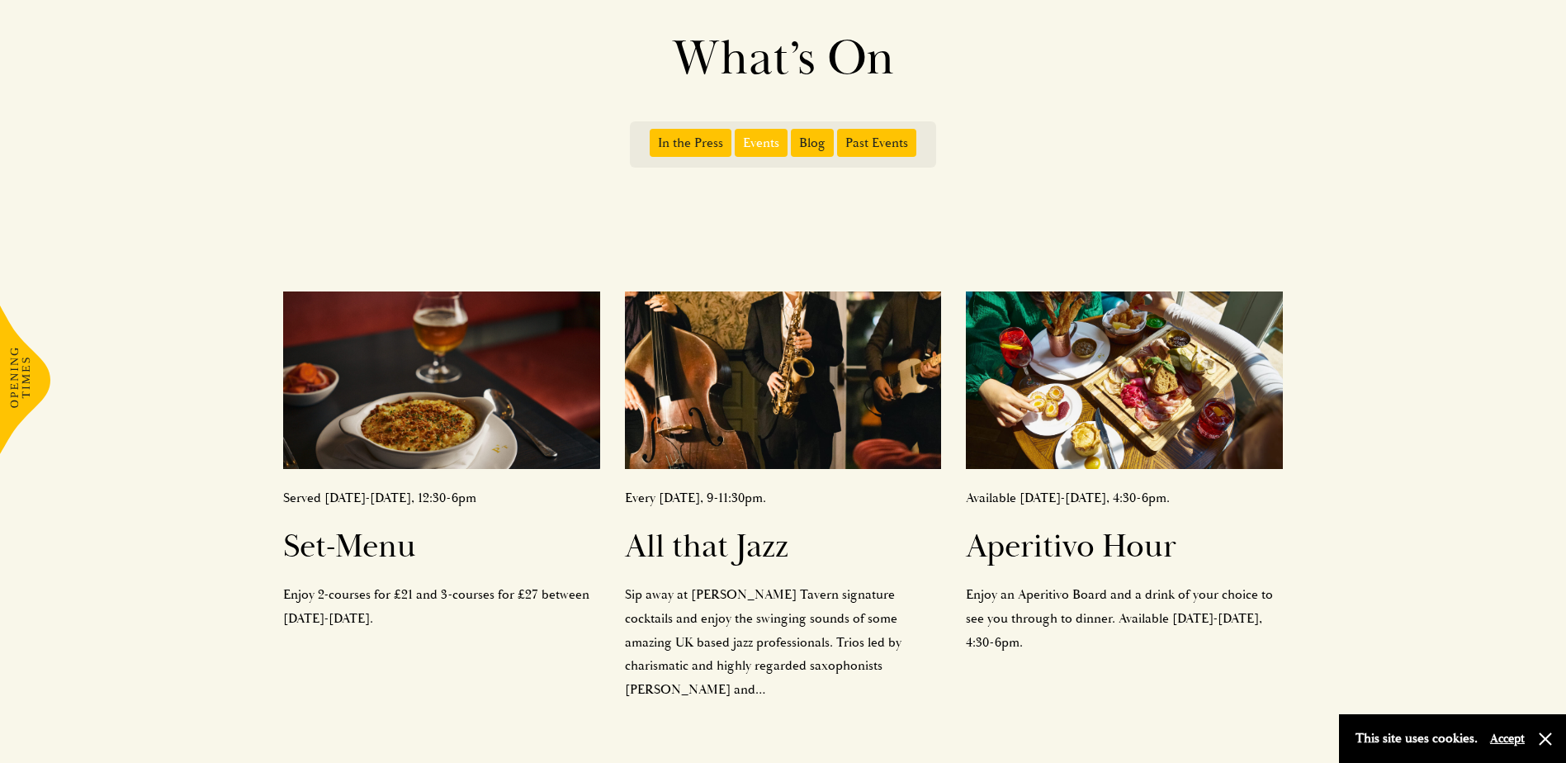
scroll to position [248, 0]
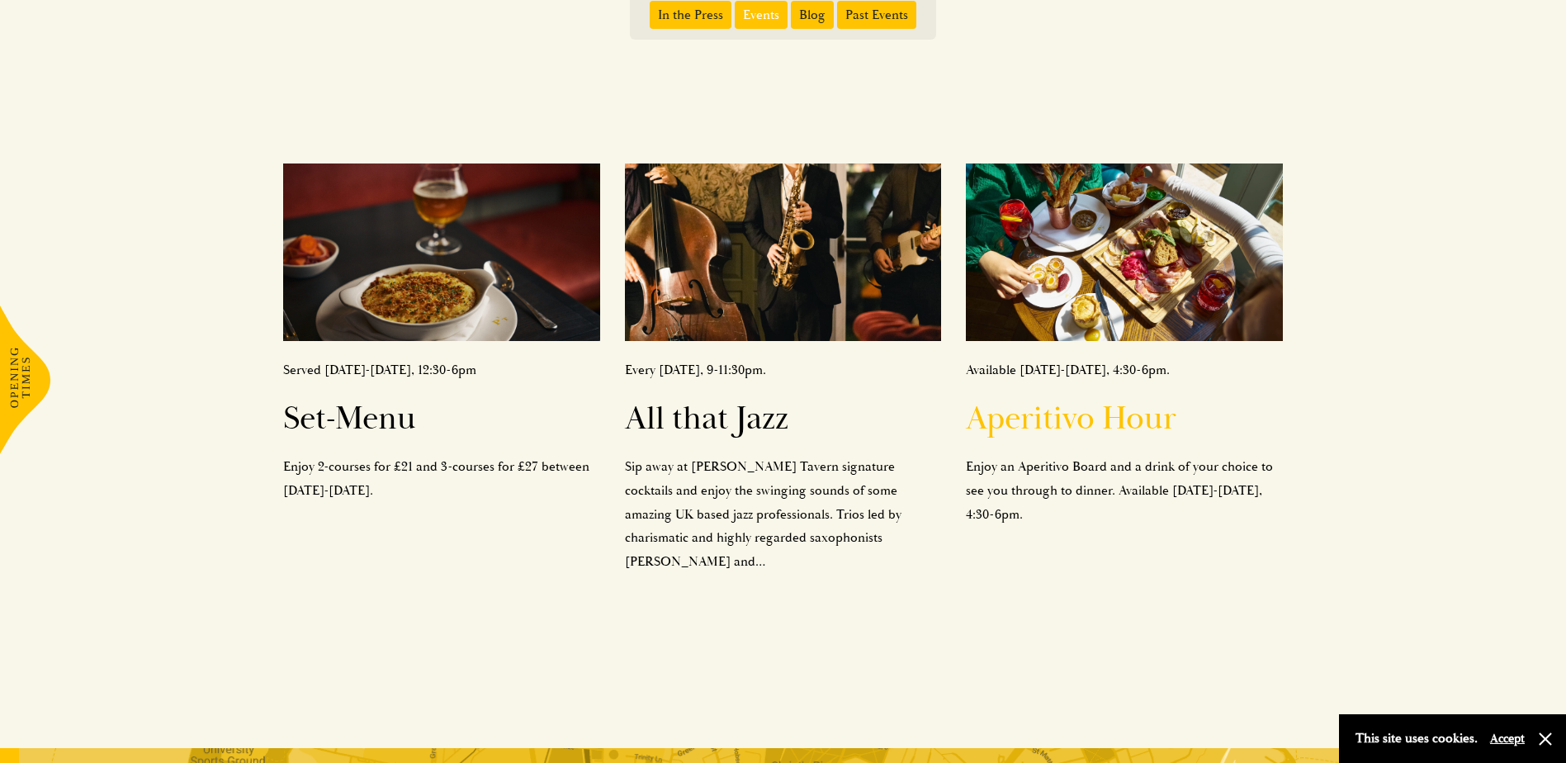
click at [1052, 419] on h2 "Aperitivo Hour" at bounding box center [1124, 419] width 316 height 40
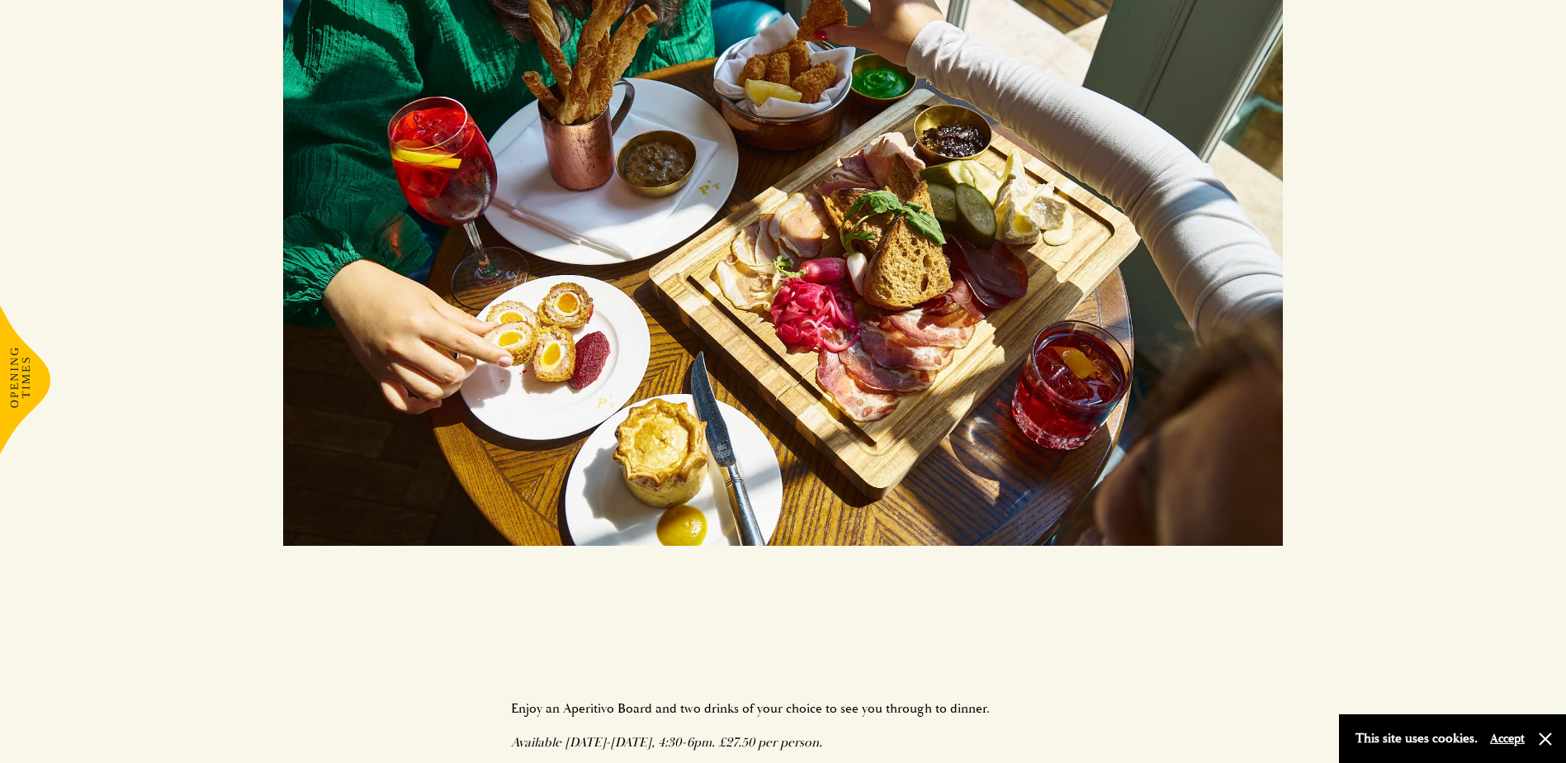
scroll to position [660, 0]
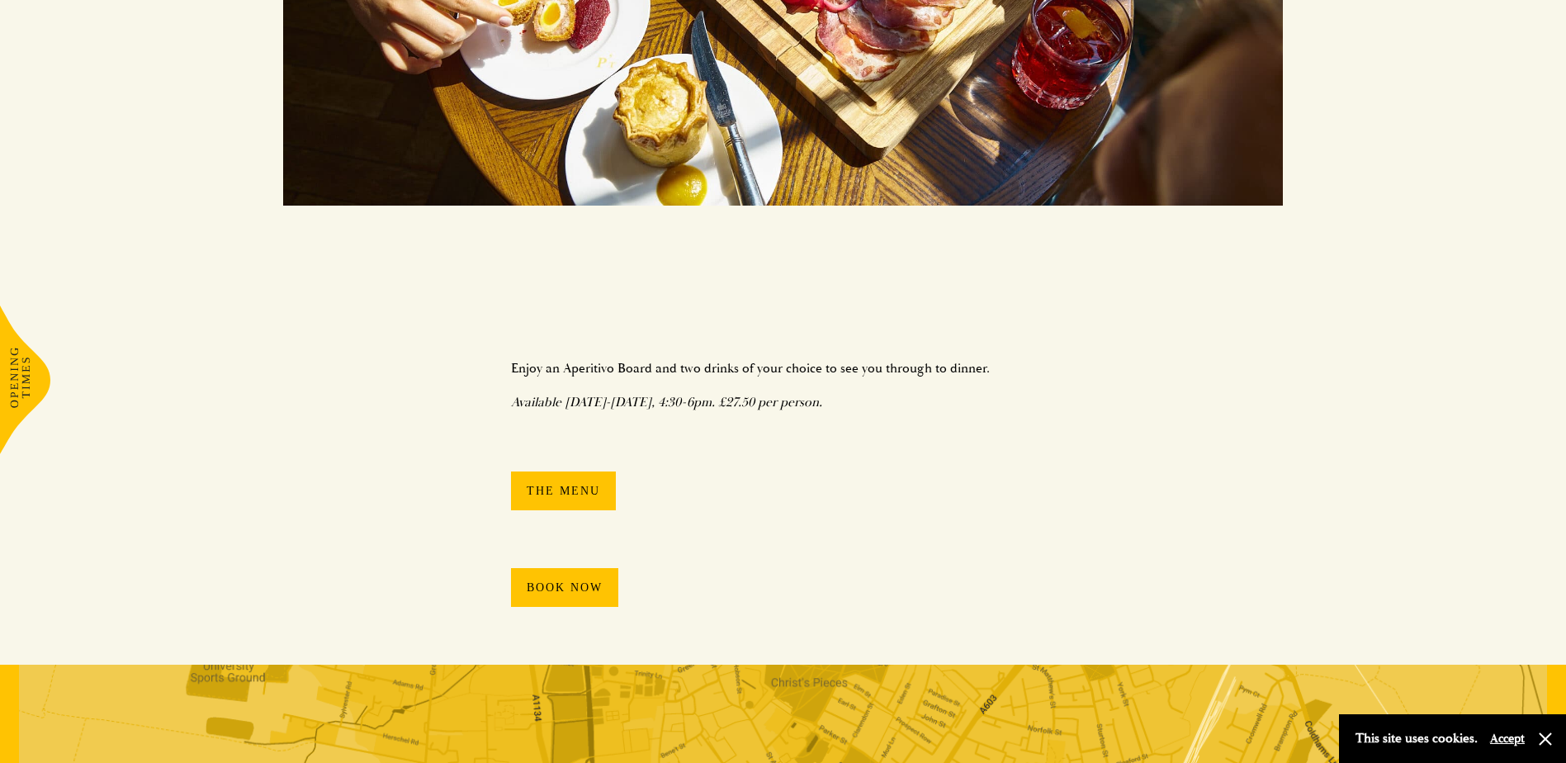
click at [565, 489] on link "The Menu" at bounding box center [563, 490] width 105 height 39
